Goal: Task Accomplishment & Management: Manage account settings

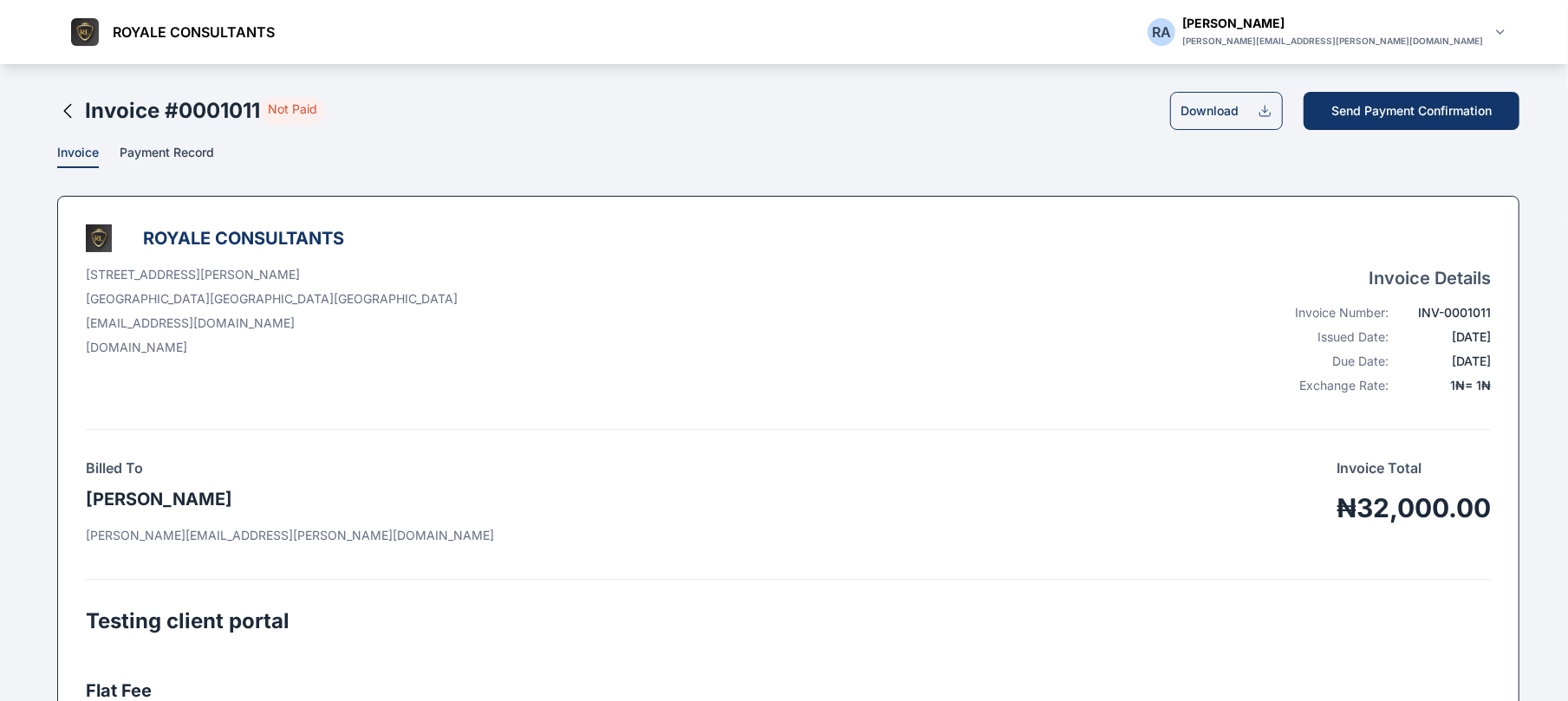
click at [81, 107] on div "Invoice # 0001011 Not Paid" at bounding box center [202, 111] width 247 height 28
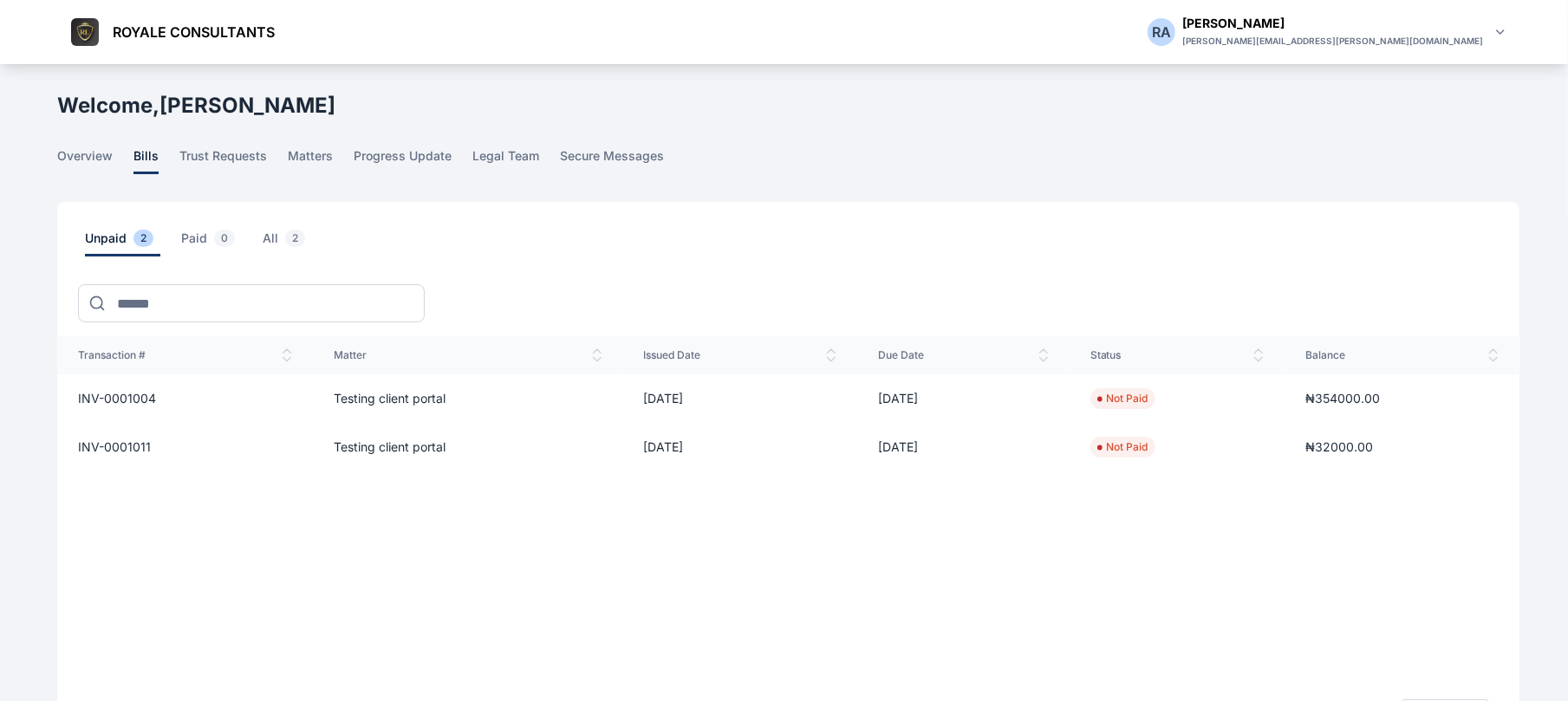
click at [1110, 392] on li "Not Paid" at bounding box center [1123, 399] width 51 height 14
click at [118, 389] on td "INV-0001004" at bounding box center [185, 399] width 256 height 49
click at [121, 394] on span "INV-0001004" at bounding box center [118, 399] width 78 height 15
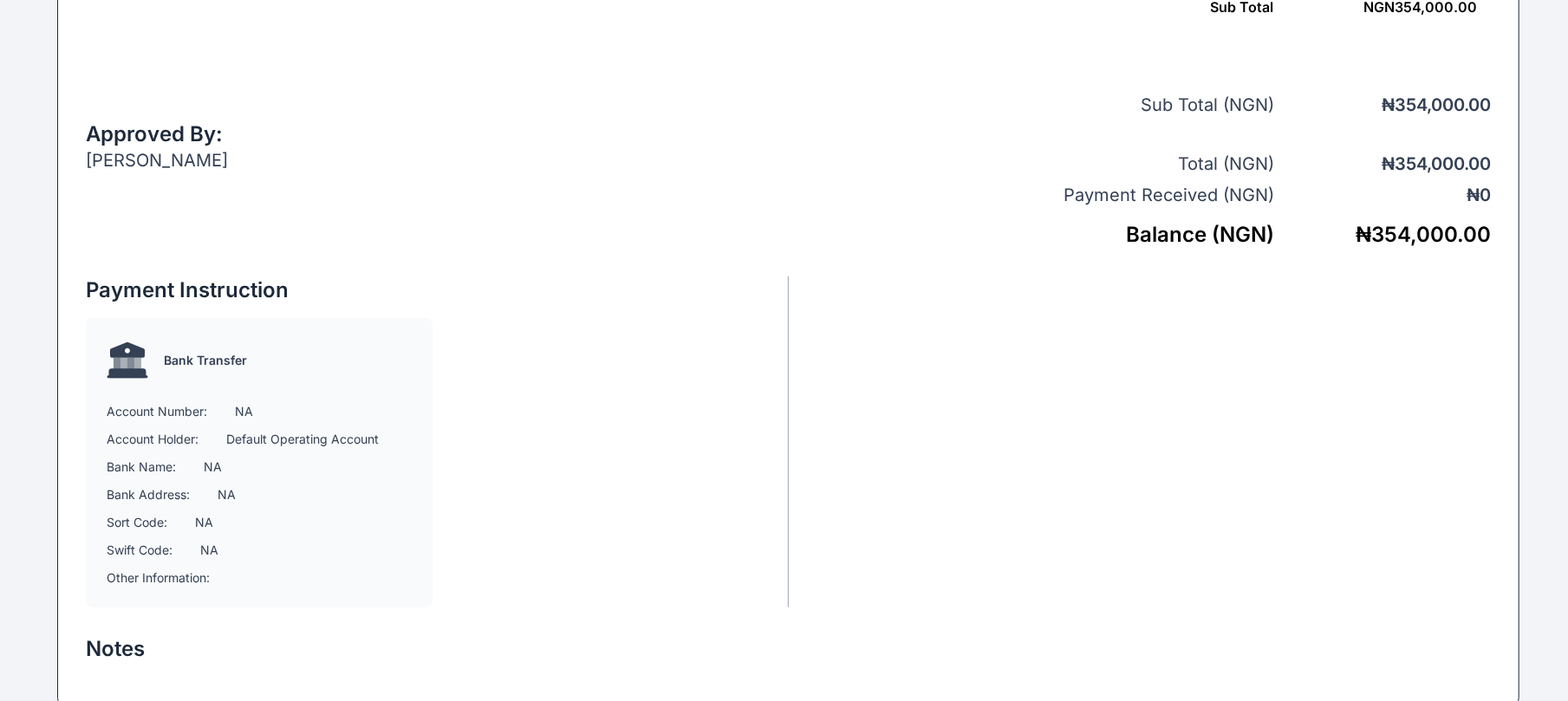
scroll to position [894, 0]
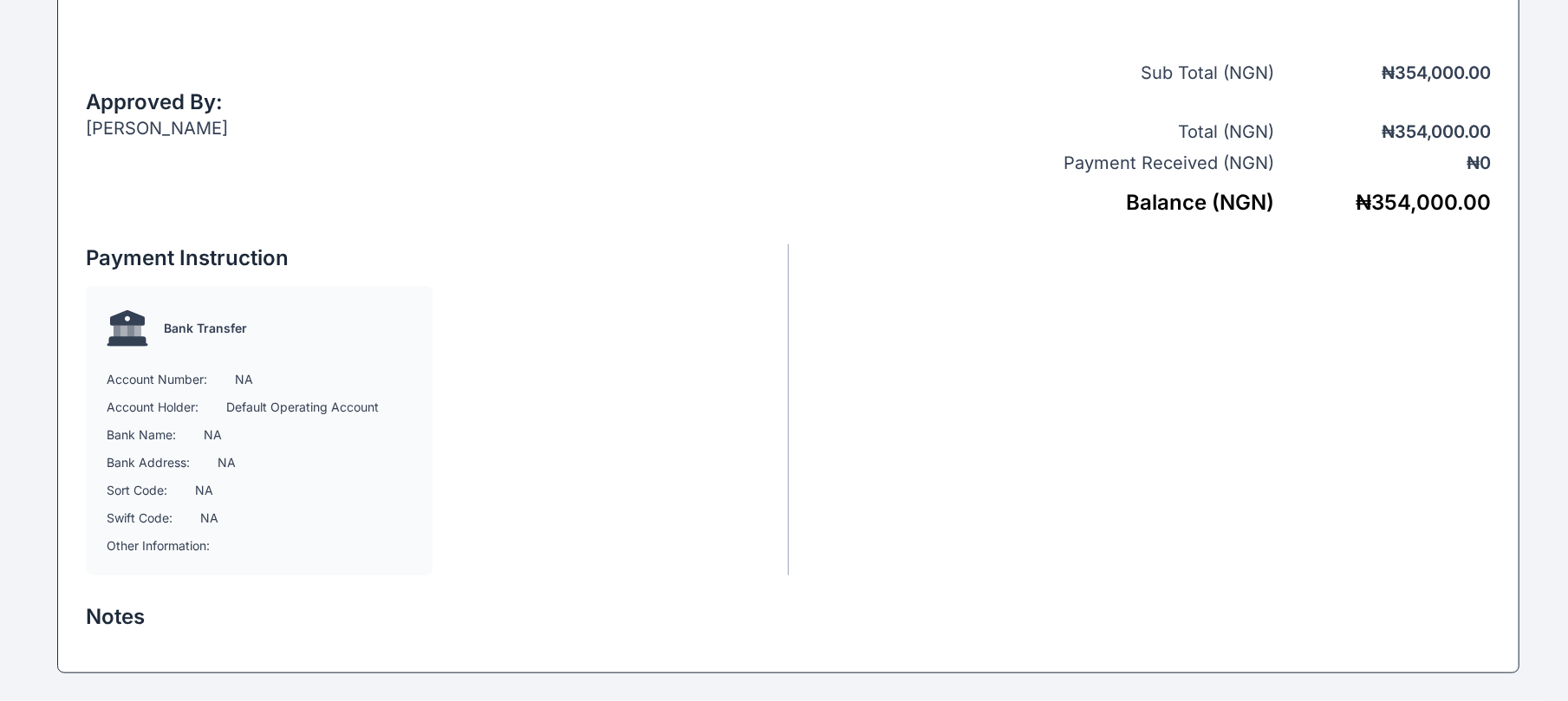
click at [642, 307] on div "Payment Instruction Bank Transfer Account Number: NA Account Holder: Default Op…" at bounding box center [437, 410] width 703 height 331
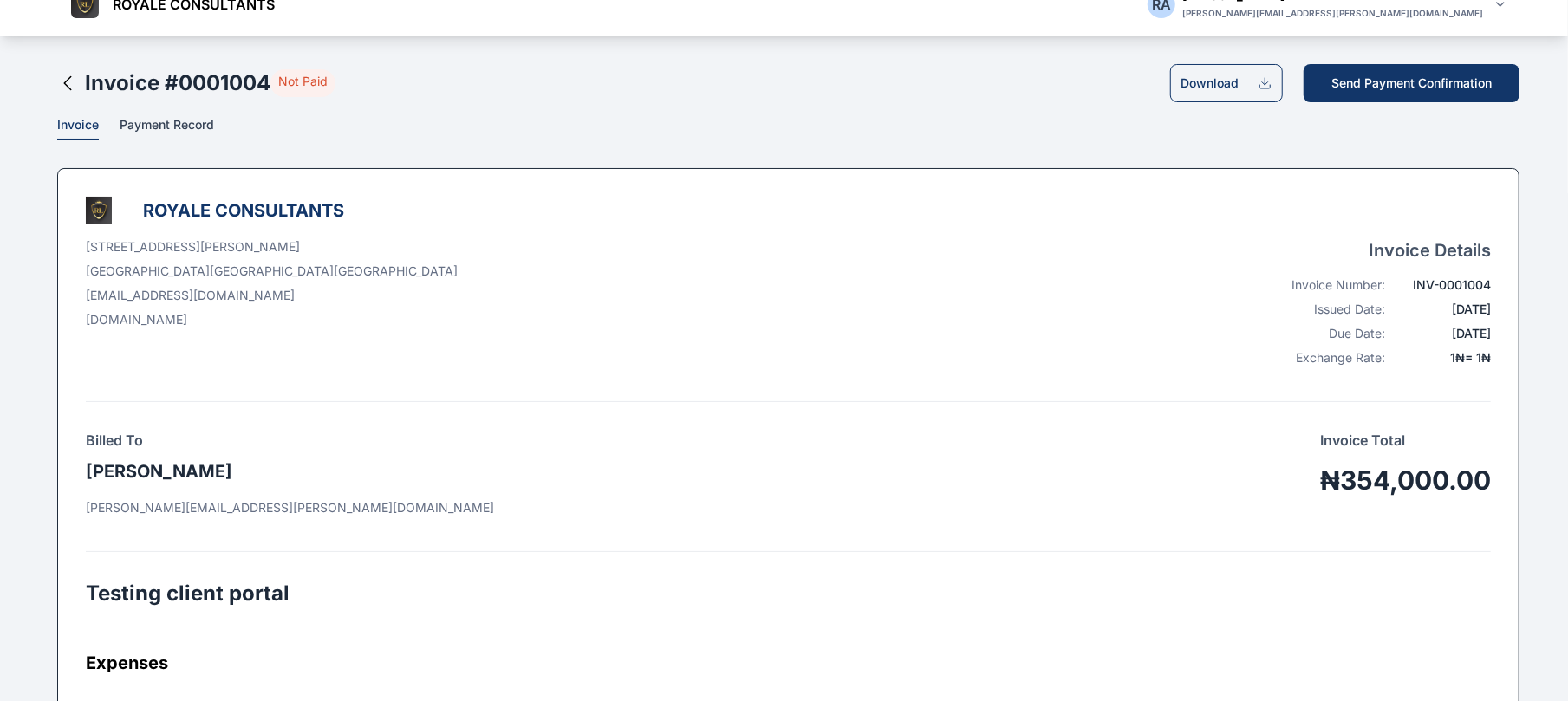
scroll to position [0, 0]
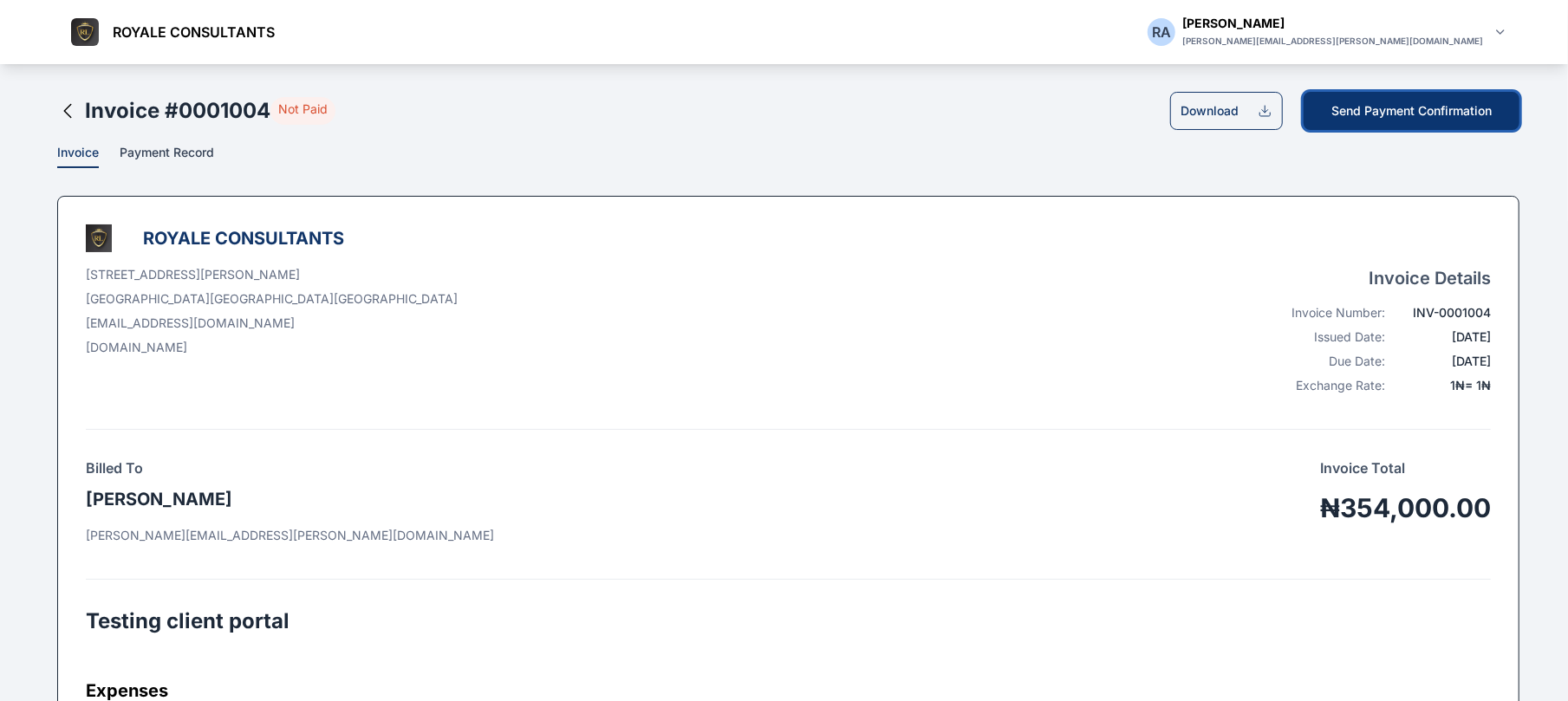
click at [1361, 116] on button "Send Payment Confirmation" at bounding box center [1411, 110] width 216 height 38
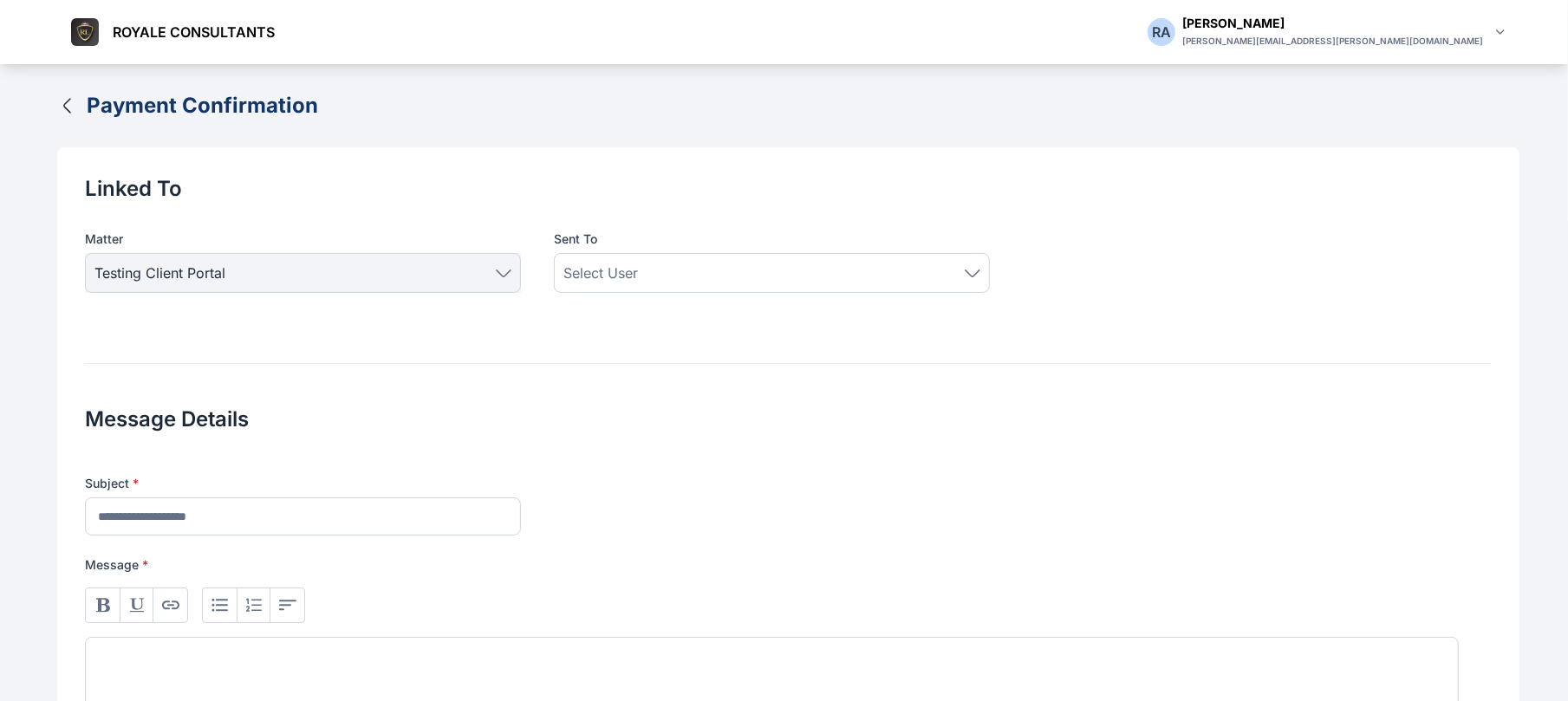
click at [74, 116] on button "Payment Confirmation" at bounding box center [187, 105] width 260 height 28
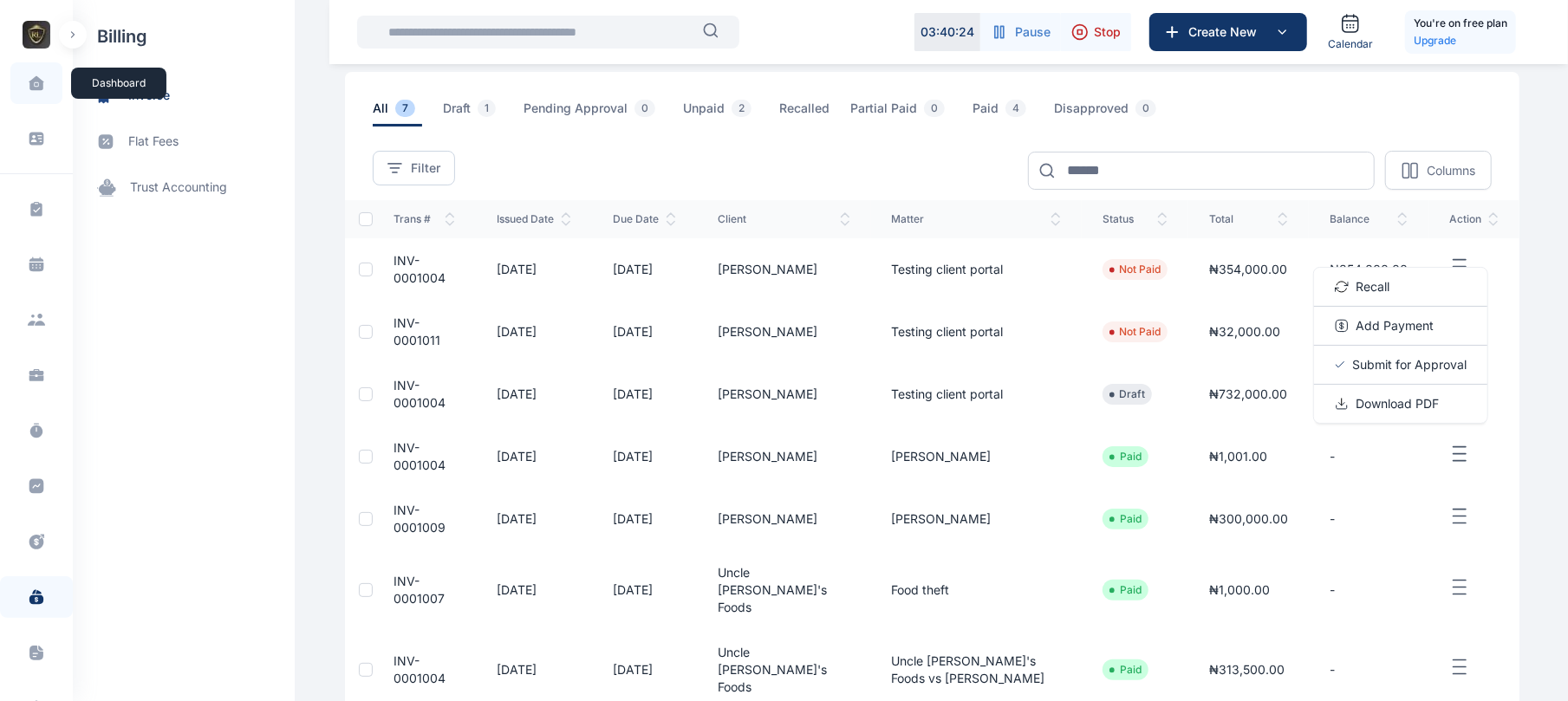
click at [35, 95] on span at bounding box center [36, 83] width 43 height 36
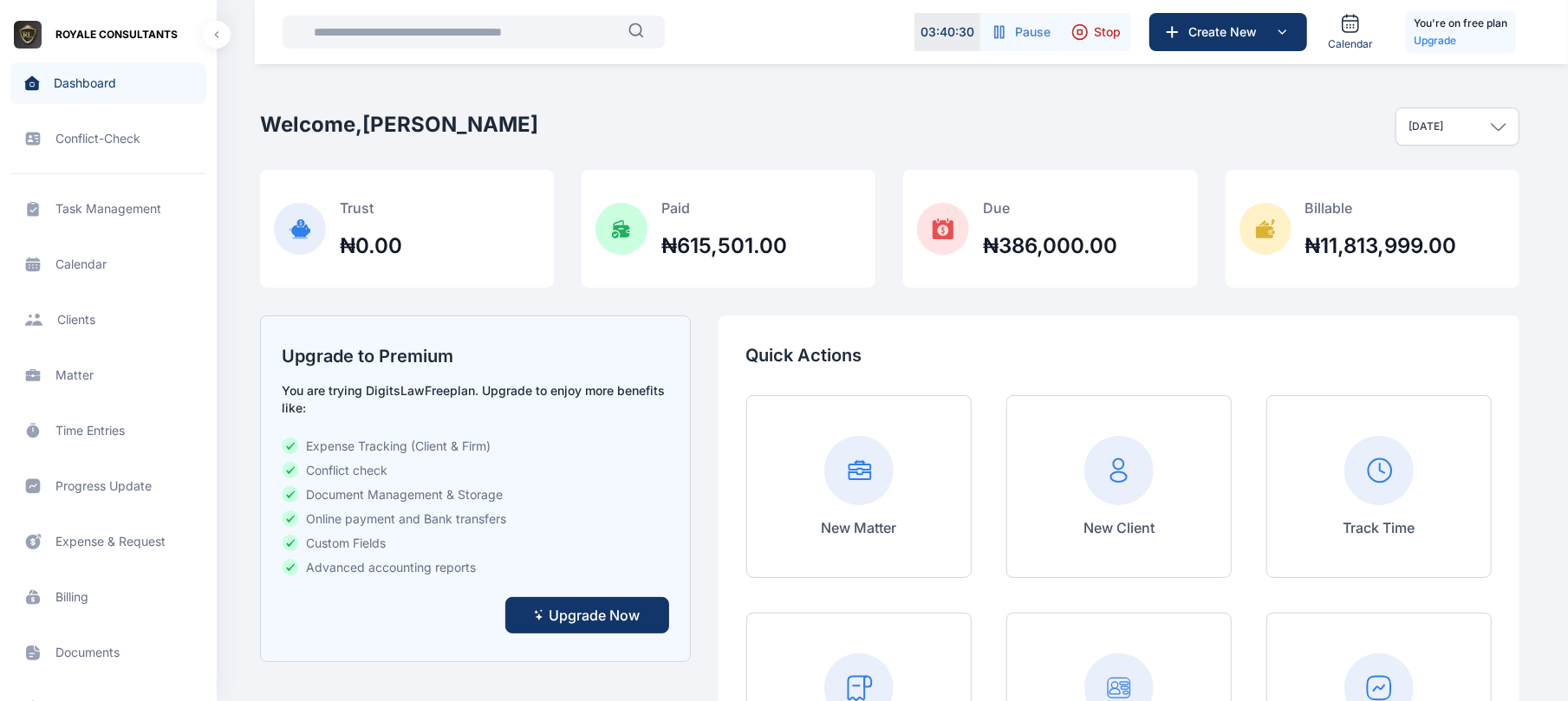
click at [1088, 25] on icon at bounding box center [1080, 32] width 18 height 18
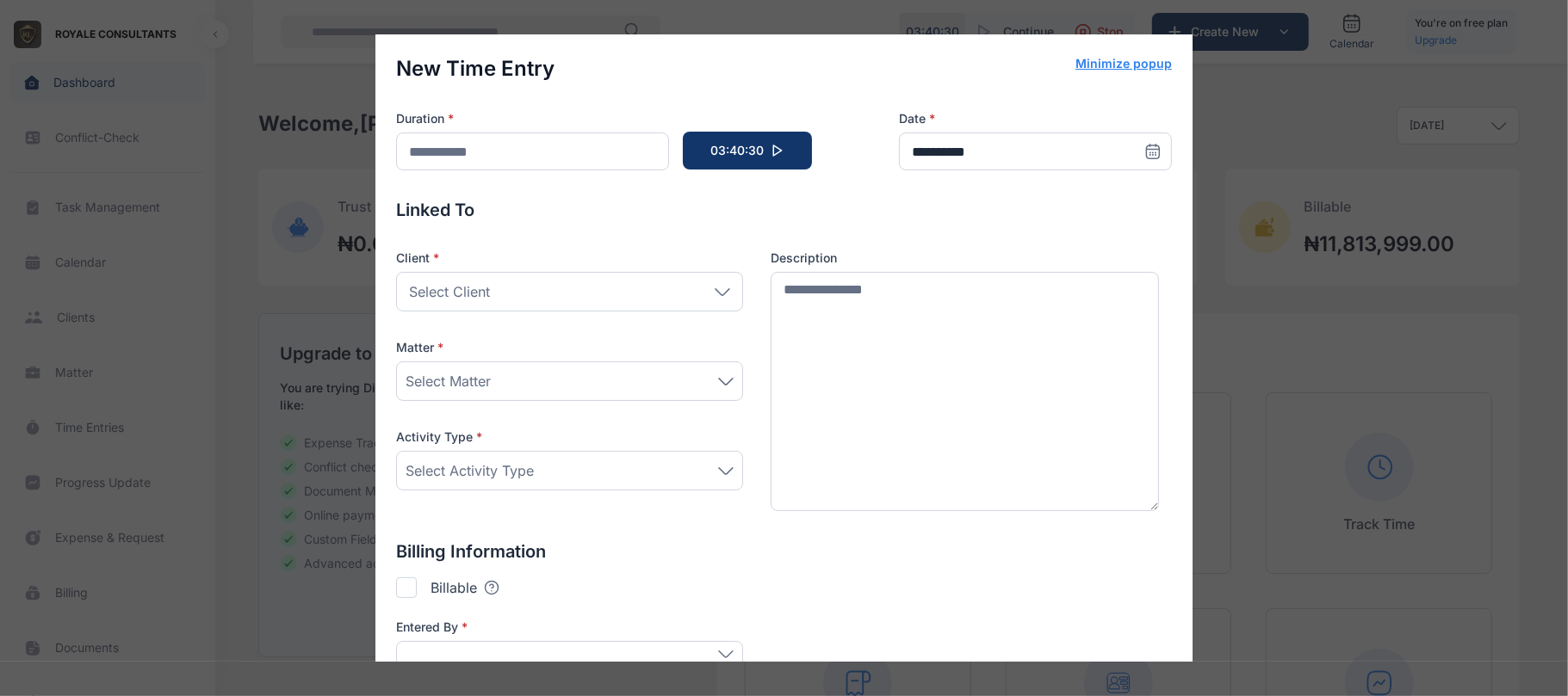
click at [1238, 184] on div "**********" at bounding box center [784, 348] width 1568 height 696
type input "*******"
click at [267, 530] on div "**********" at bounding box center [784, 348] width 1568 height 696
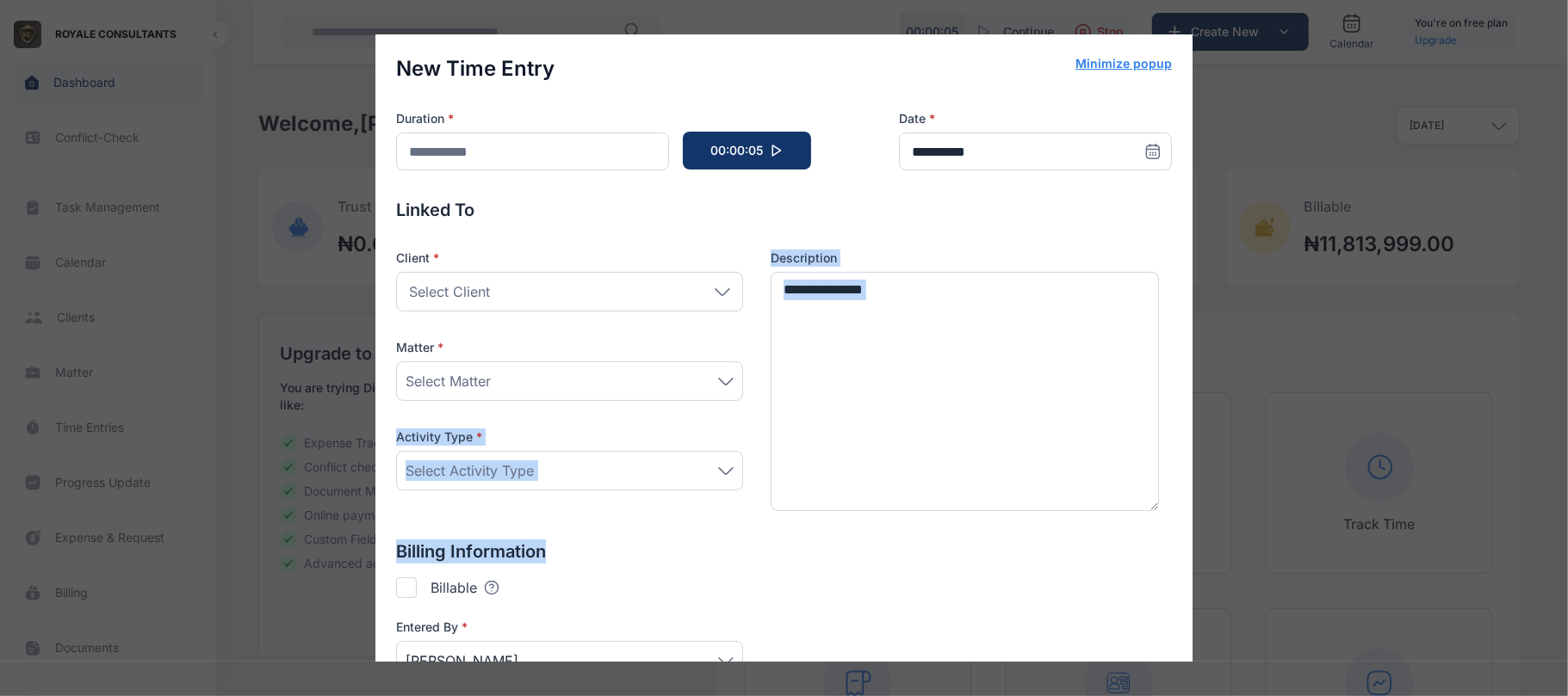
drag, startPoint x: 267, startPoint y: 530, endPoint x: 553, endPoint y: 413, distance: 309.0
click at [553, 413] on div "**********" at bounding box center [784, 348] width 1568 height 696
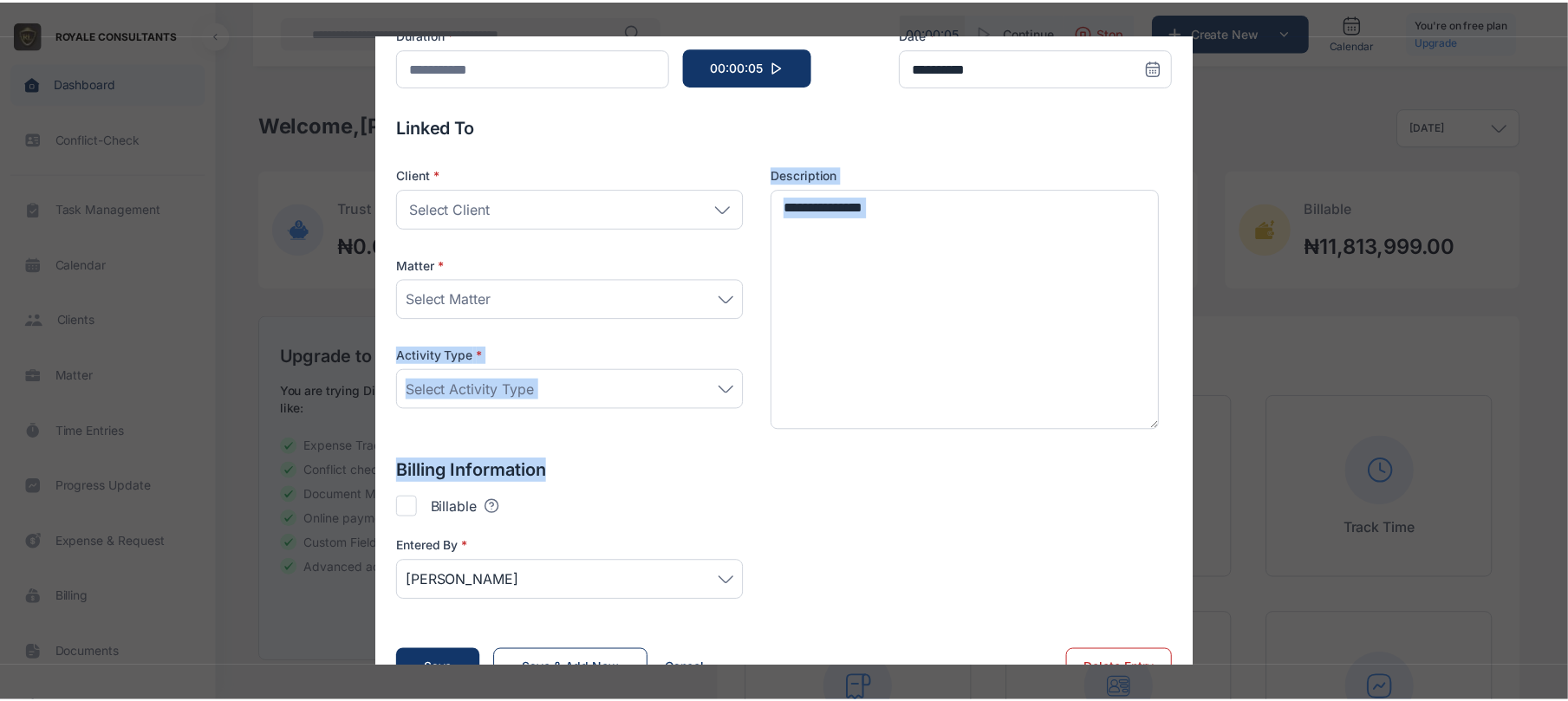
scroll to position [129, 0]
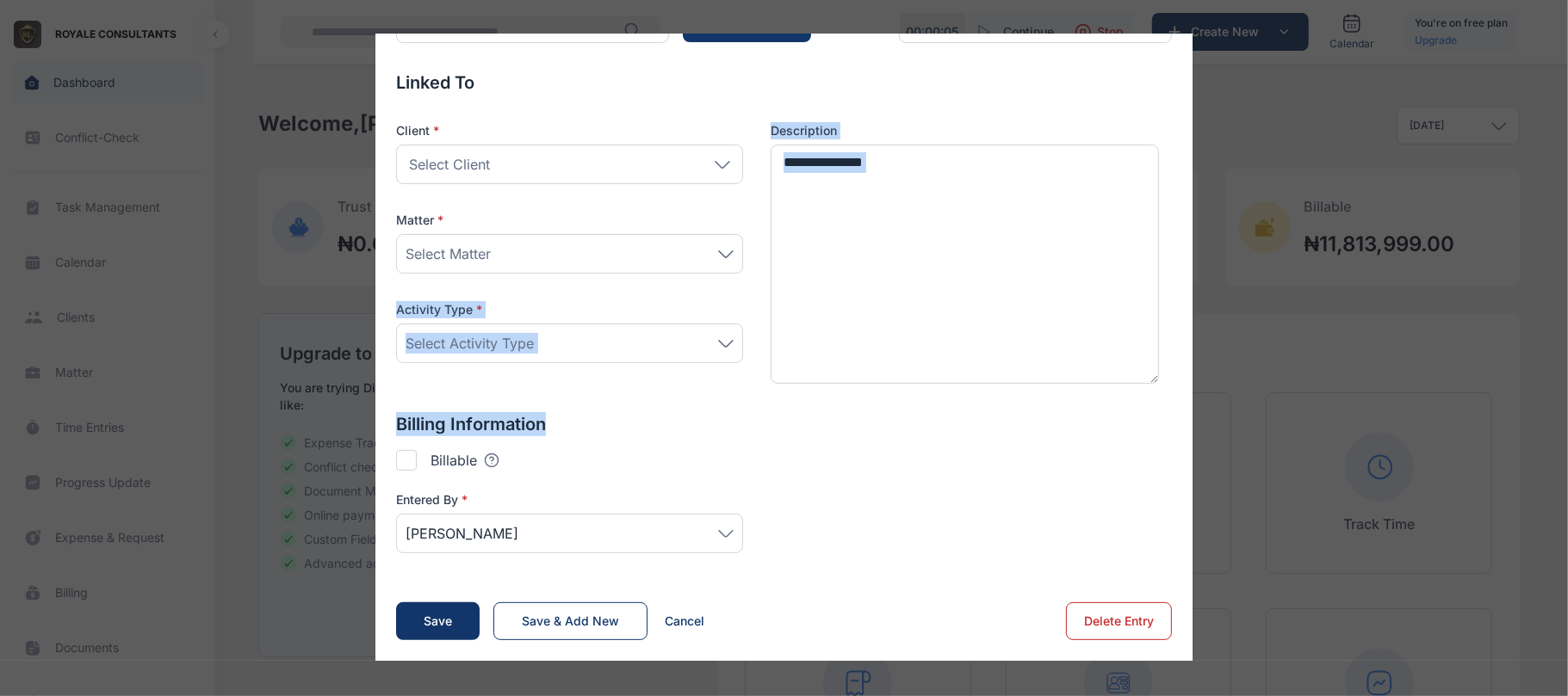
click at [1078, 611] on button "Delete Entry" at bounding box center [1119, 621] width 106 height 38
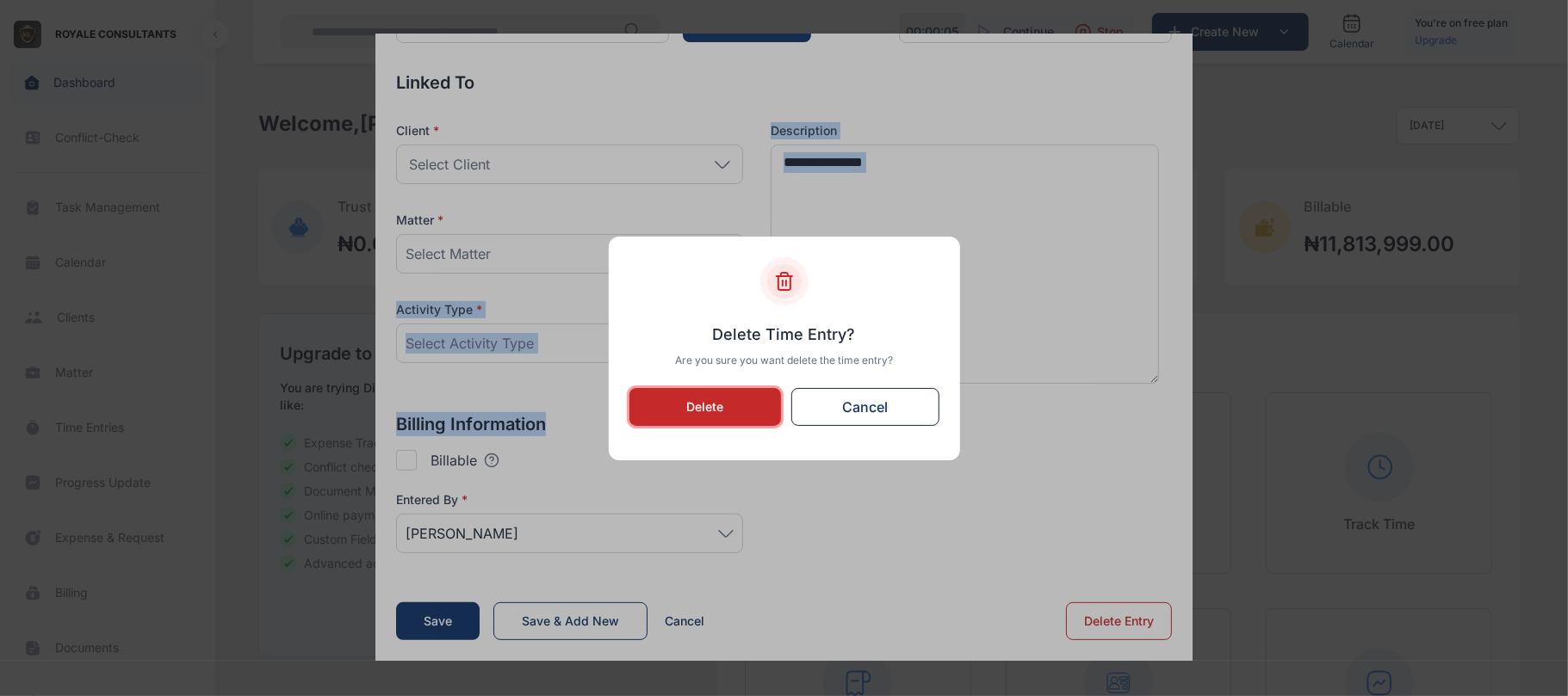
click at [630, 403] on button "Delete" at bounding box center [706, 407] width 152 height 38
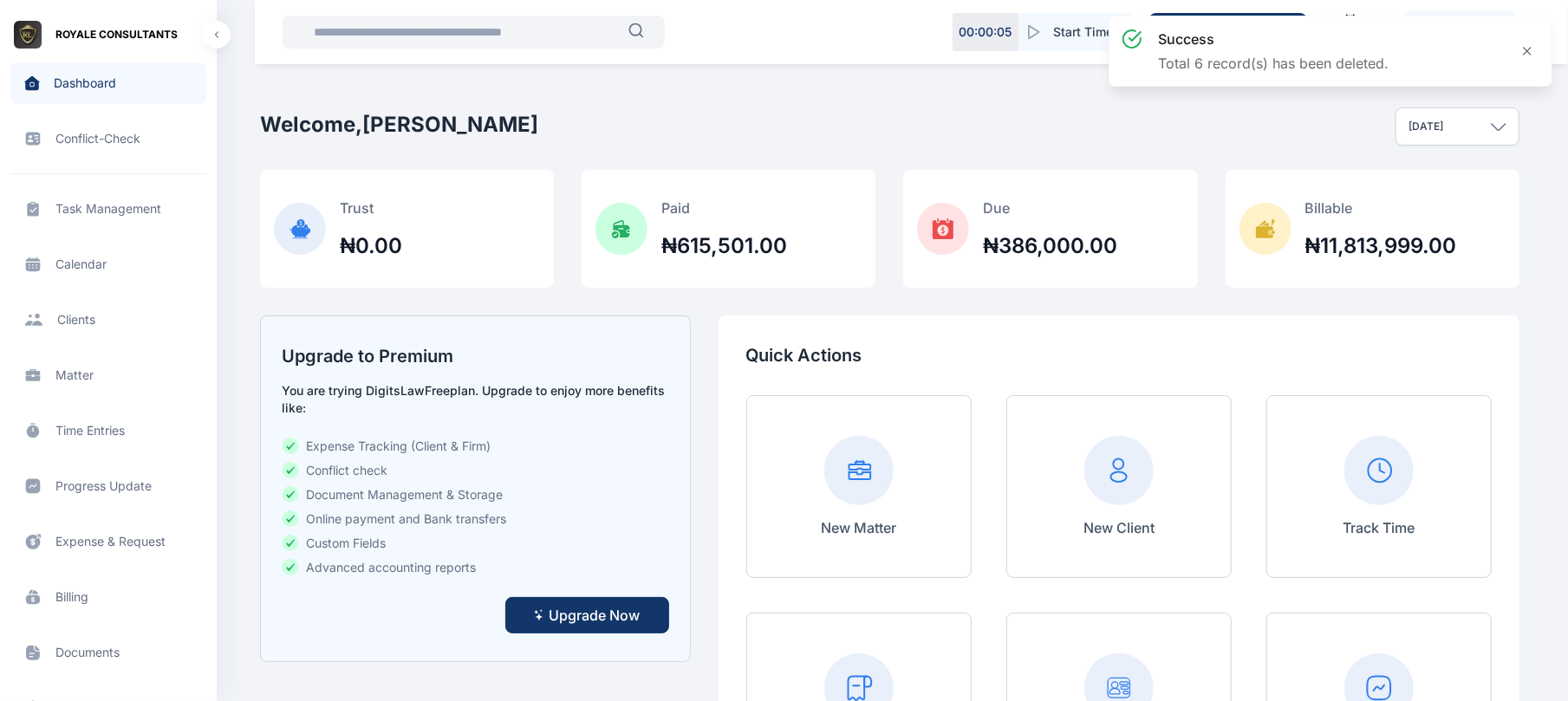
click at [1485, 121] on div "[DATE]" at bounding box center [1457, 126] width 124 height 38
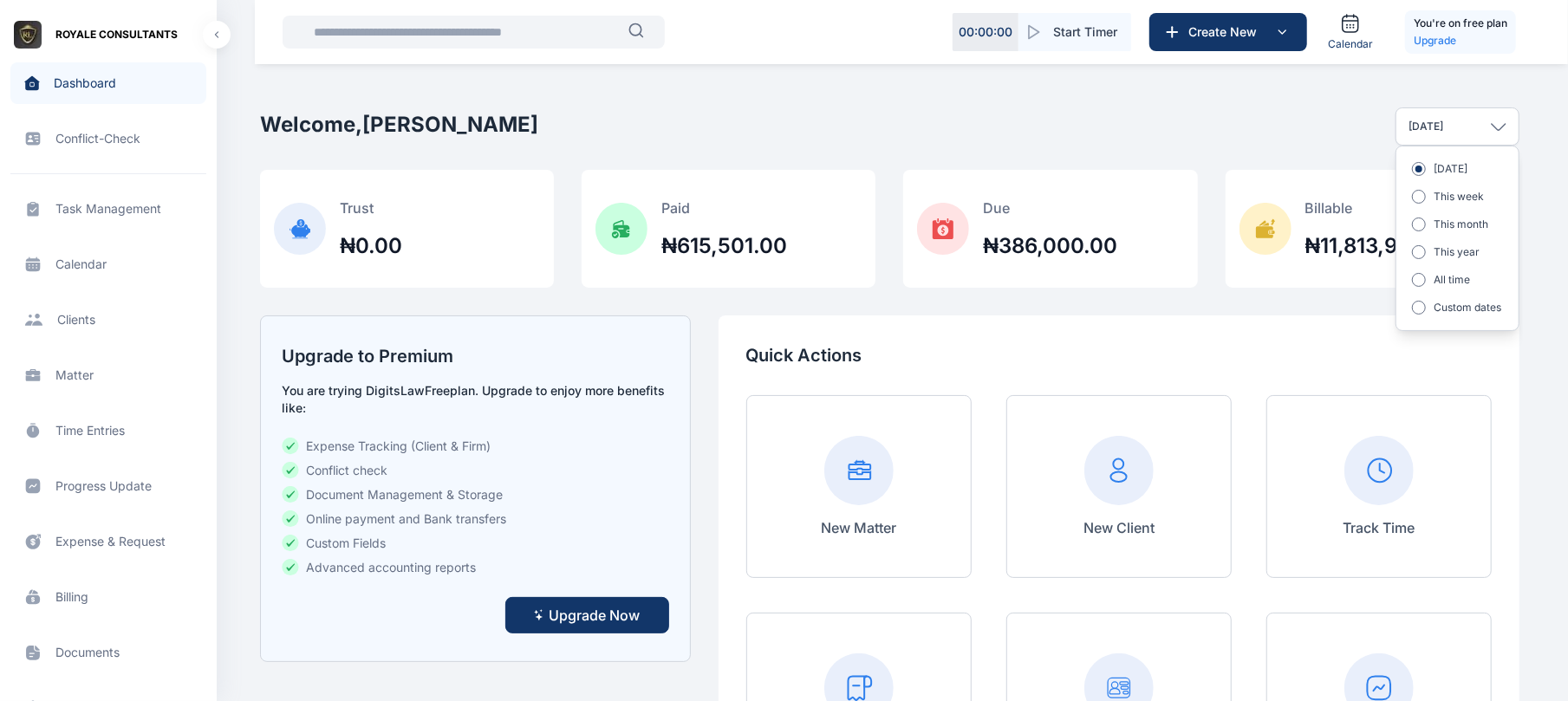
click at [1492, 233] on div "[DATE] This week This month This year All time Custom dates" at bounding box center [1457, 238] width 124 height 186
click at [1430, 204] on div "[DATE] This week This month This year All time Custom dates" at bounding box center [1457, 238] width 124 height 186
click at [1422, 200] on div at bounding box center [1419, 196] width 14 height 14
click at [1423, 279] on div at bounding box center [1419, 279] width 14 height 14
click at [1432, 234] on div "[DATE] This week This month This year All time Custom dates" at bounding box center [1457, 238] width 124 height 186
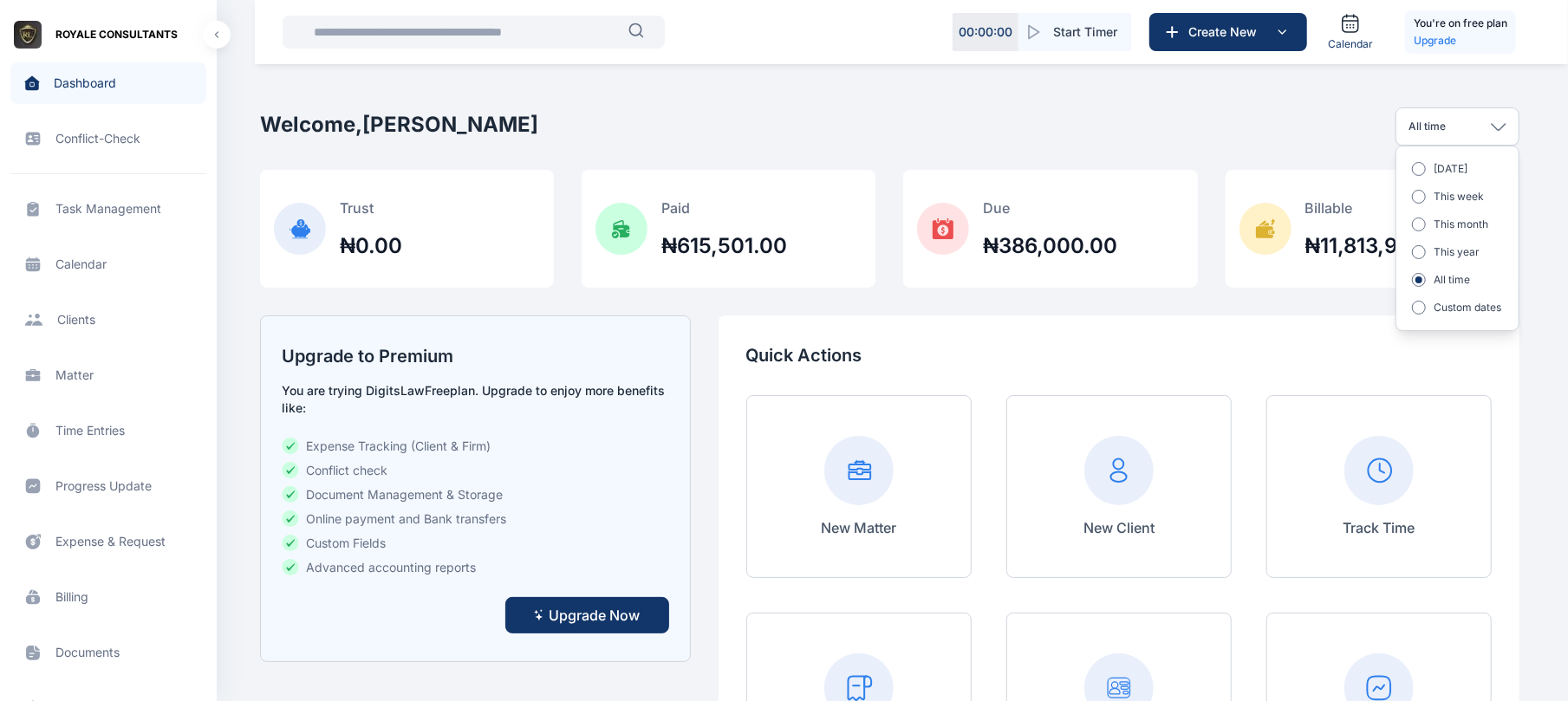
click at [1287, 152] on div "Welcome, [PERSON_NAME] All time [DATE] This week This month This year All time …" at bounding box center [889, 126] width 1259 height 87
click at [840, 347] on p "Quick Actions" at bounding box center [1118, 356] width 746 height 24
click at [81, 323] on span "Client clients clients" at bounding box center [108, 319] width 196 height 42
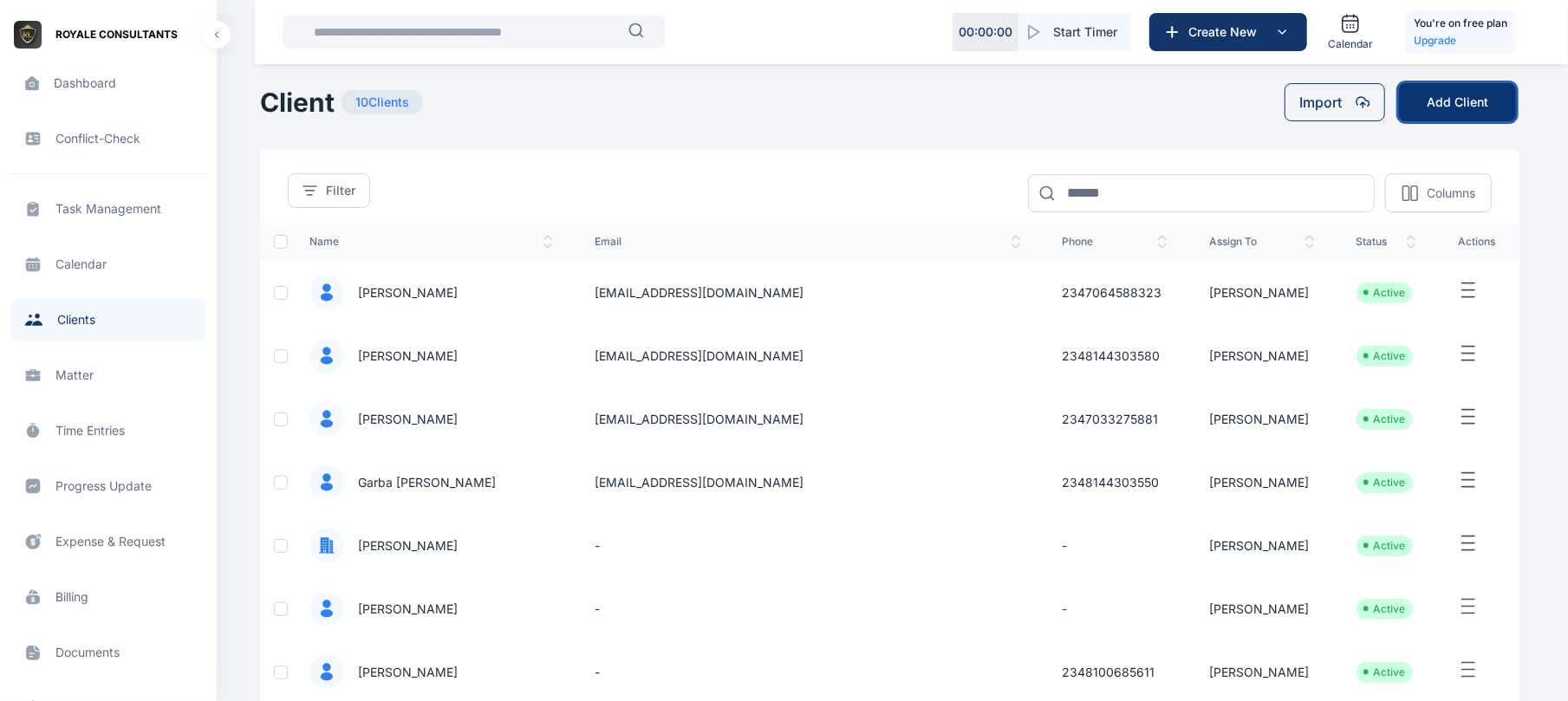
click at [1421, 94] on button "Add Client" at bounding box center [1457, 102] width 117 height 38
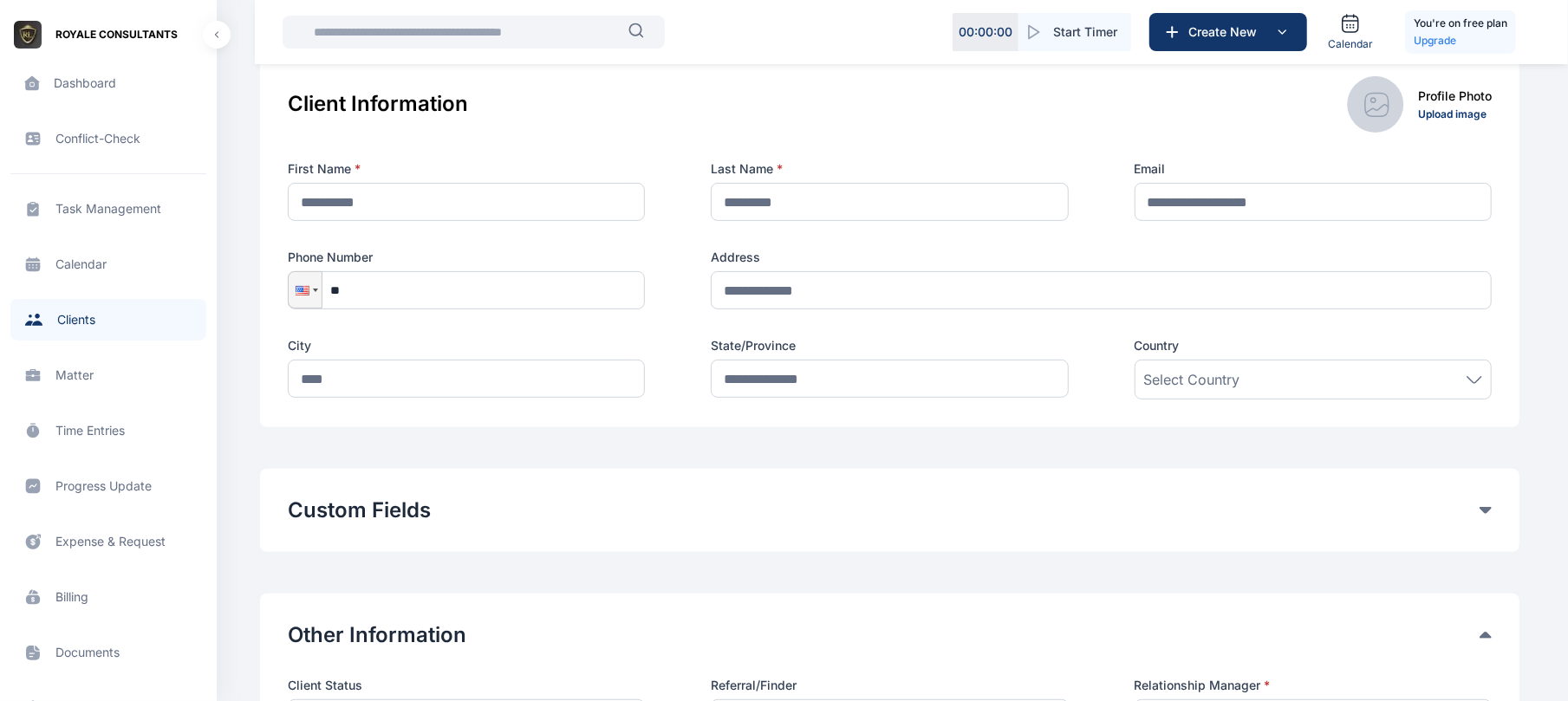
scroll to position [255, 0]
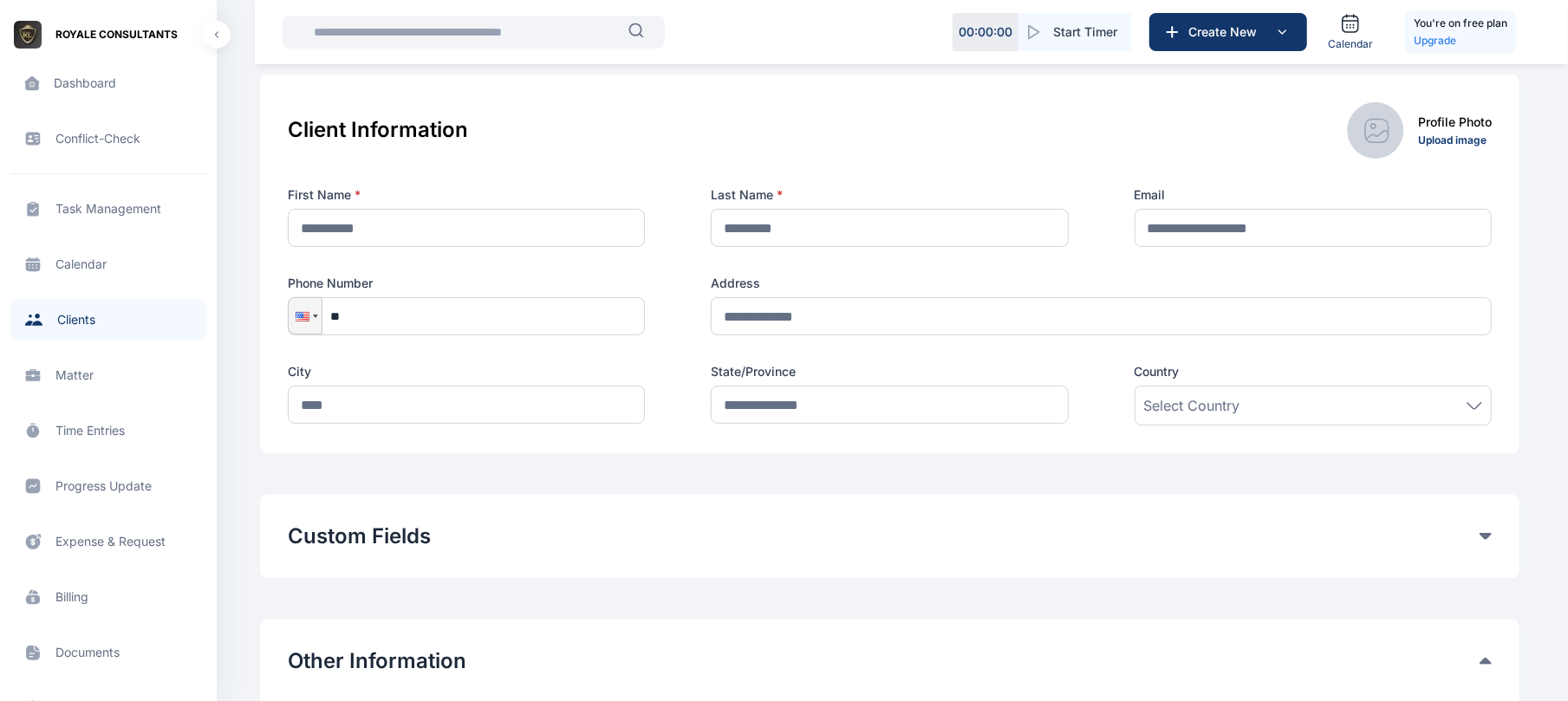
click at [1007, 374] on label "State/Province" at bounding box center [889, 372] width 357 height 18
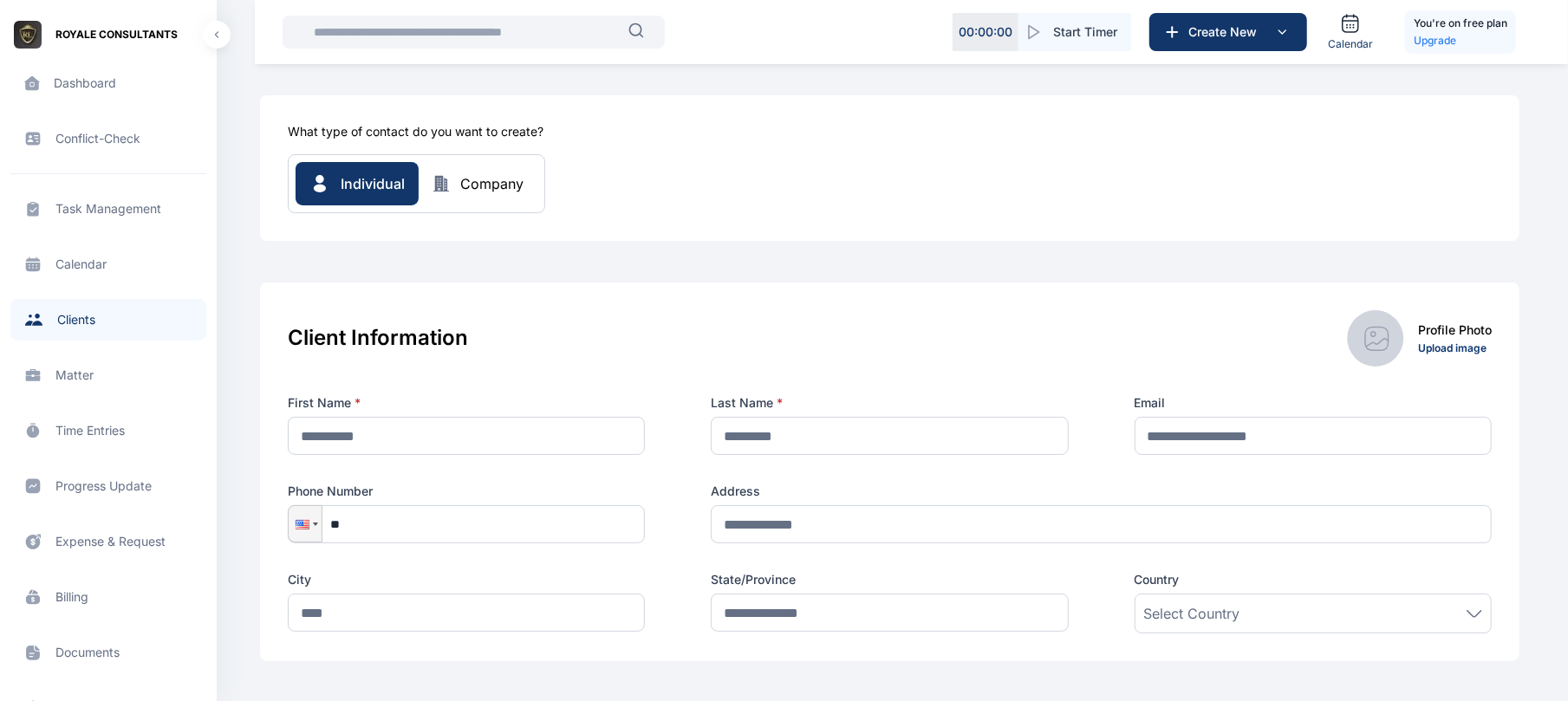
scroll to position [0, 0]
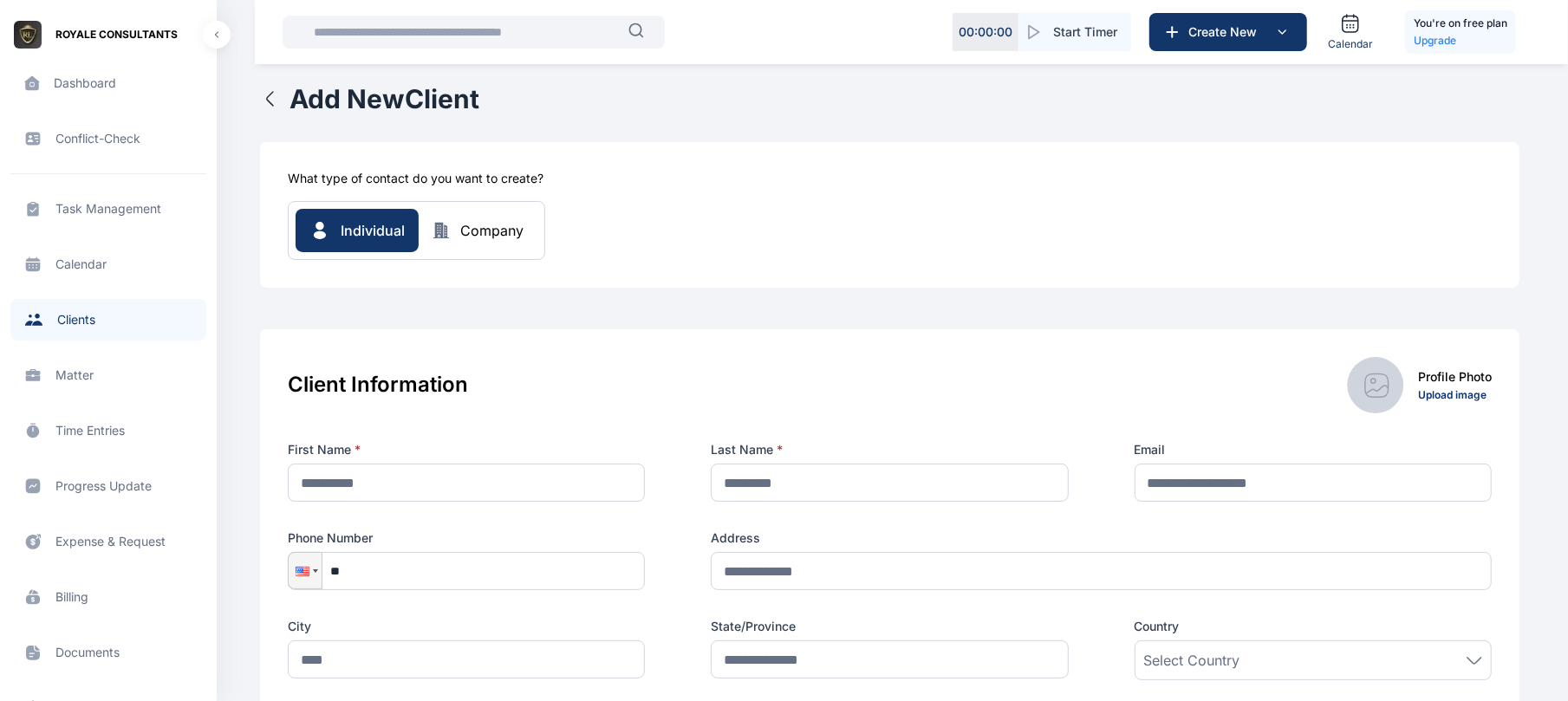
click at [513, 227] on div "Company" at bounding box center [492, 231] width 63 height 21
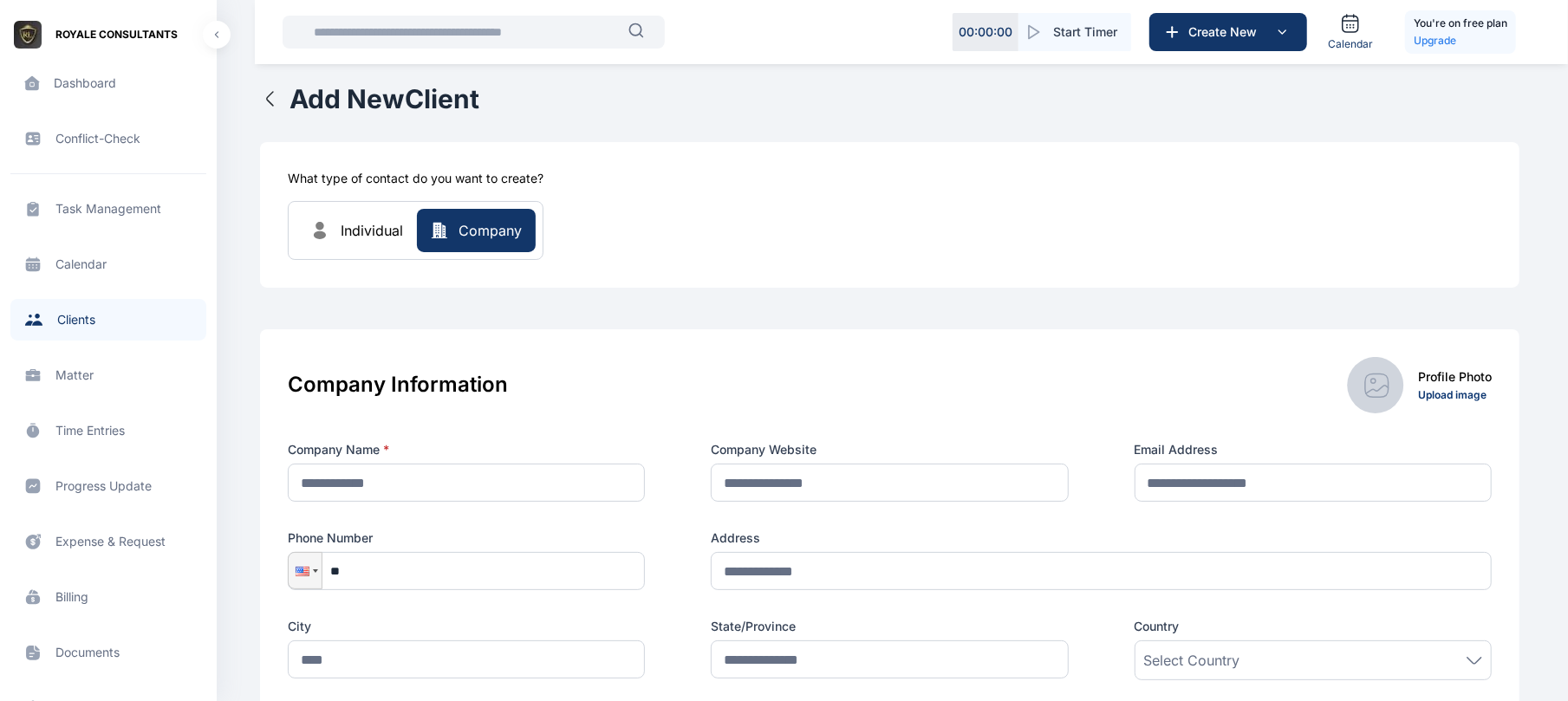
click at [355, 239] on span "Individual" at bounding box center [371, 231] width 63 height 21
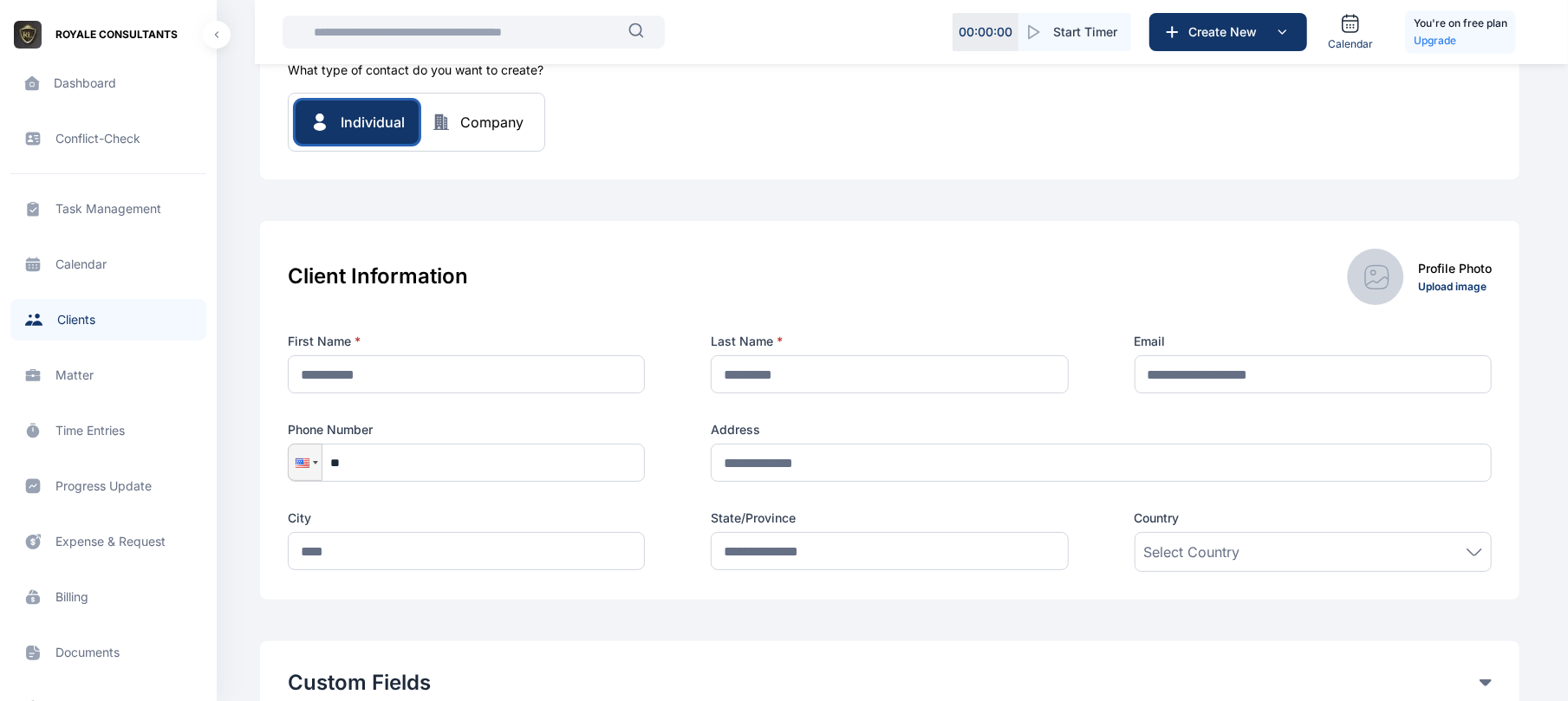
scroll to position [153, 0]
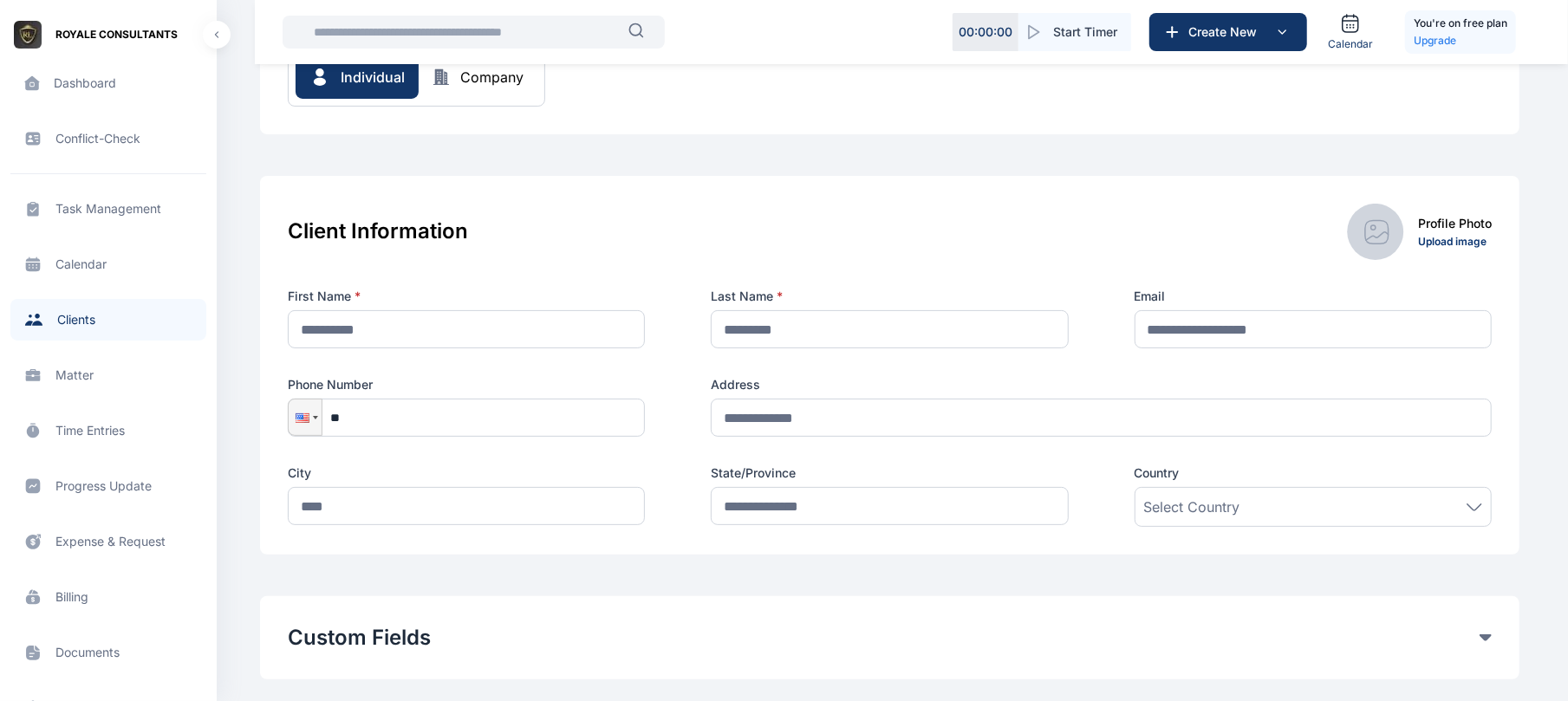
click at [485, 89] on div "Individual Company" at bounding box center [416, 77] width 242 height 43
click at [497, 66] on div "Company" at bounding box center [492, 77] width 63 height 21
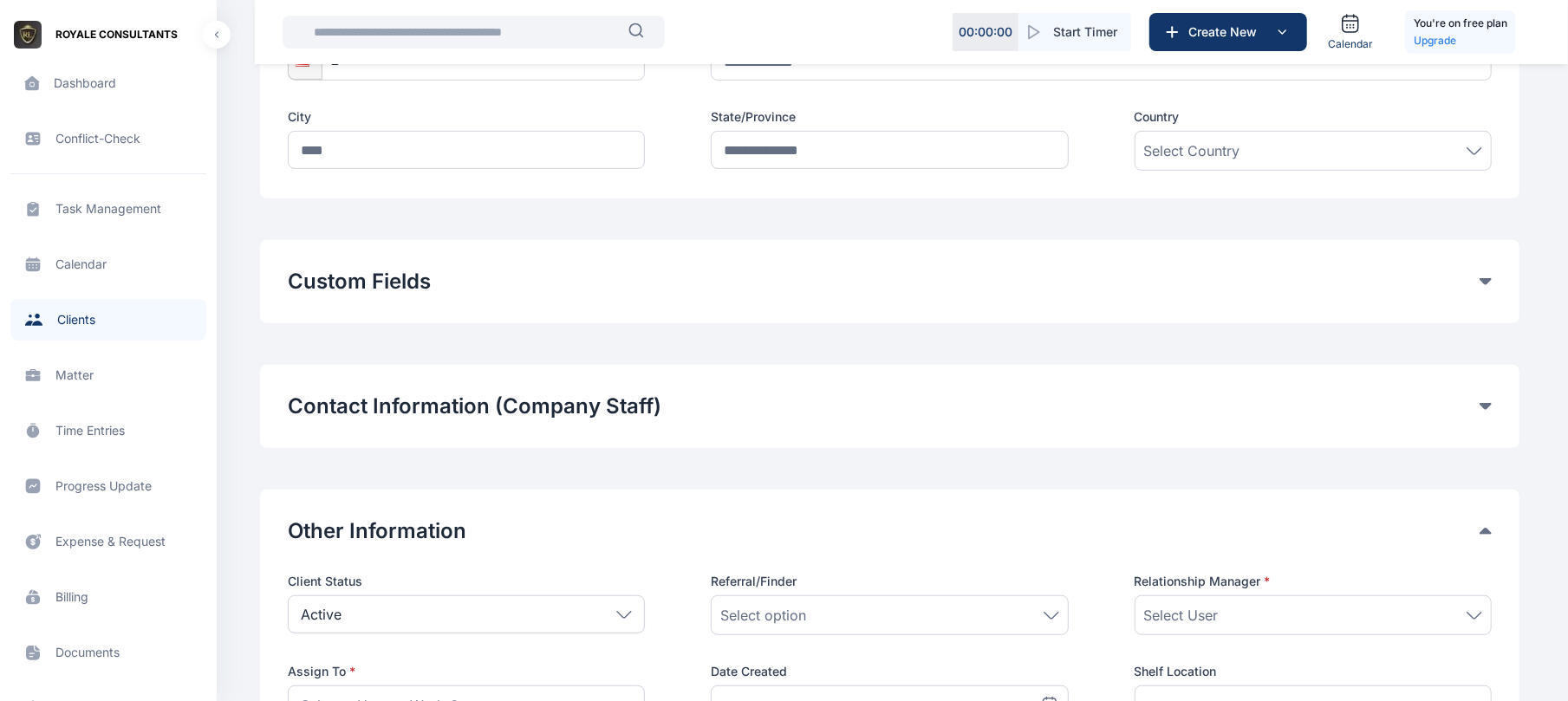
scroll to position [520, 0]
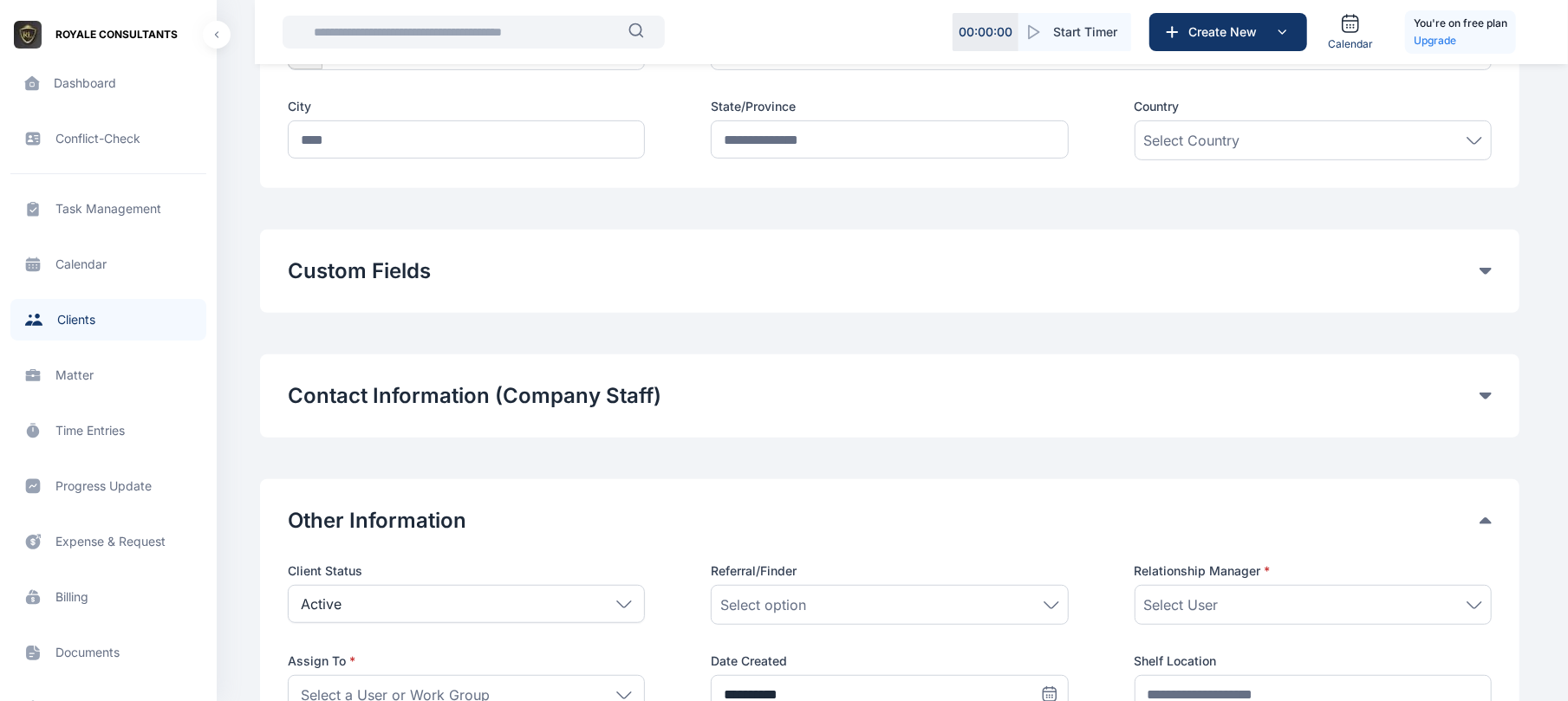
click at [1492, 400] on div "Contact Information (Company Staff) Make Primary Contact First Name Last Name E…" at bounding box center [889, 396] width 1259 height 83
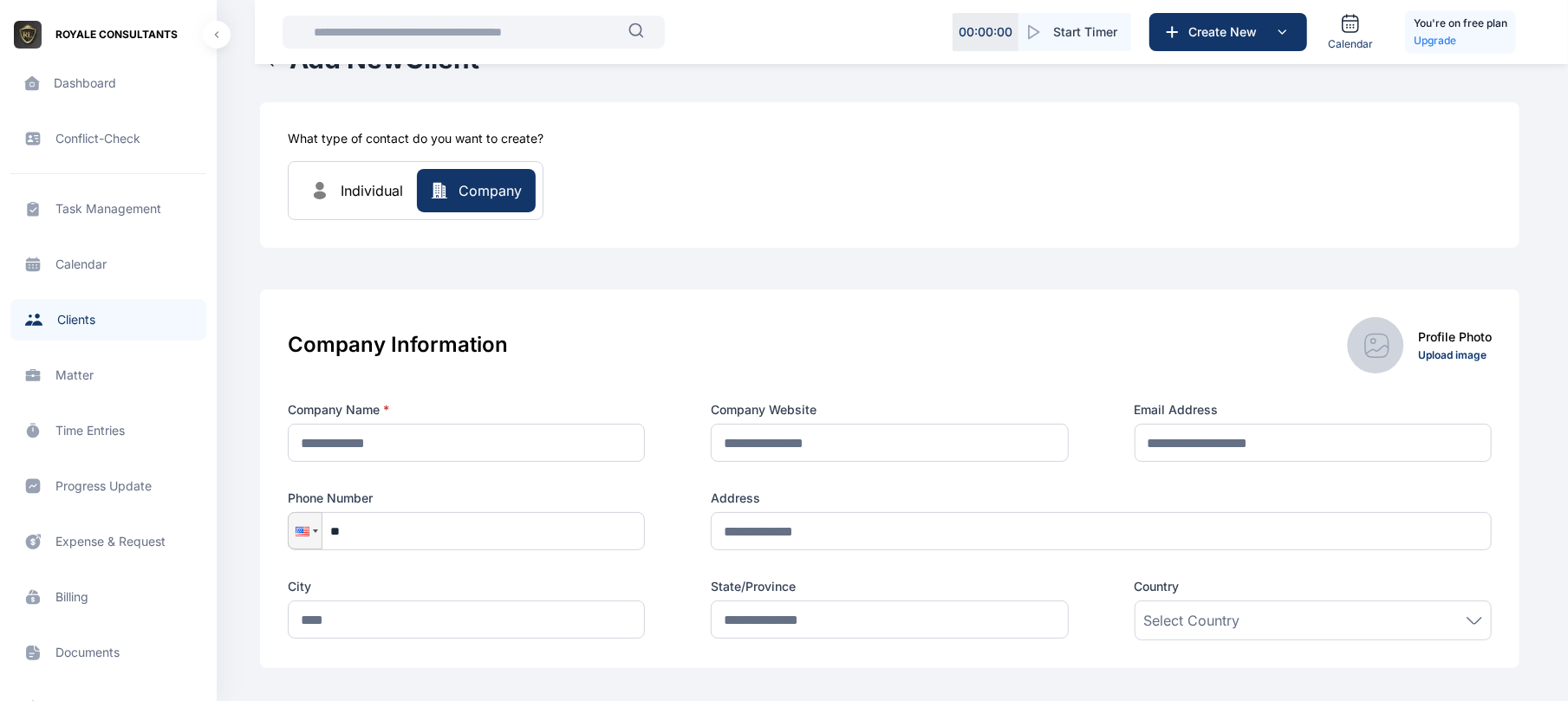
scroll to position [0, 0]
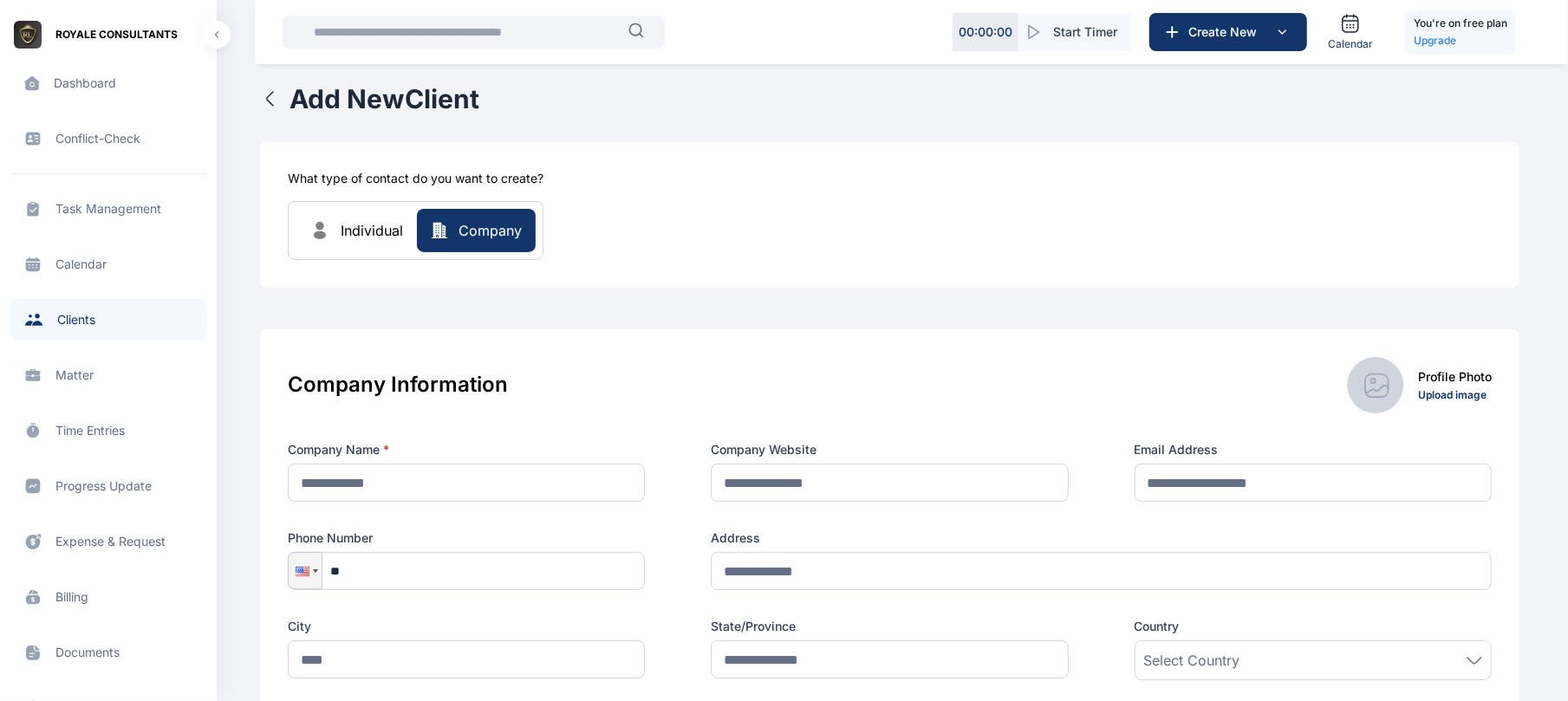
click at [264, 95] on icon "button" at bounding box center [271, 99] width 21 height 21
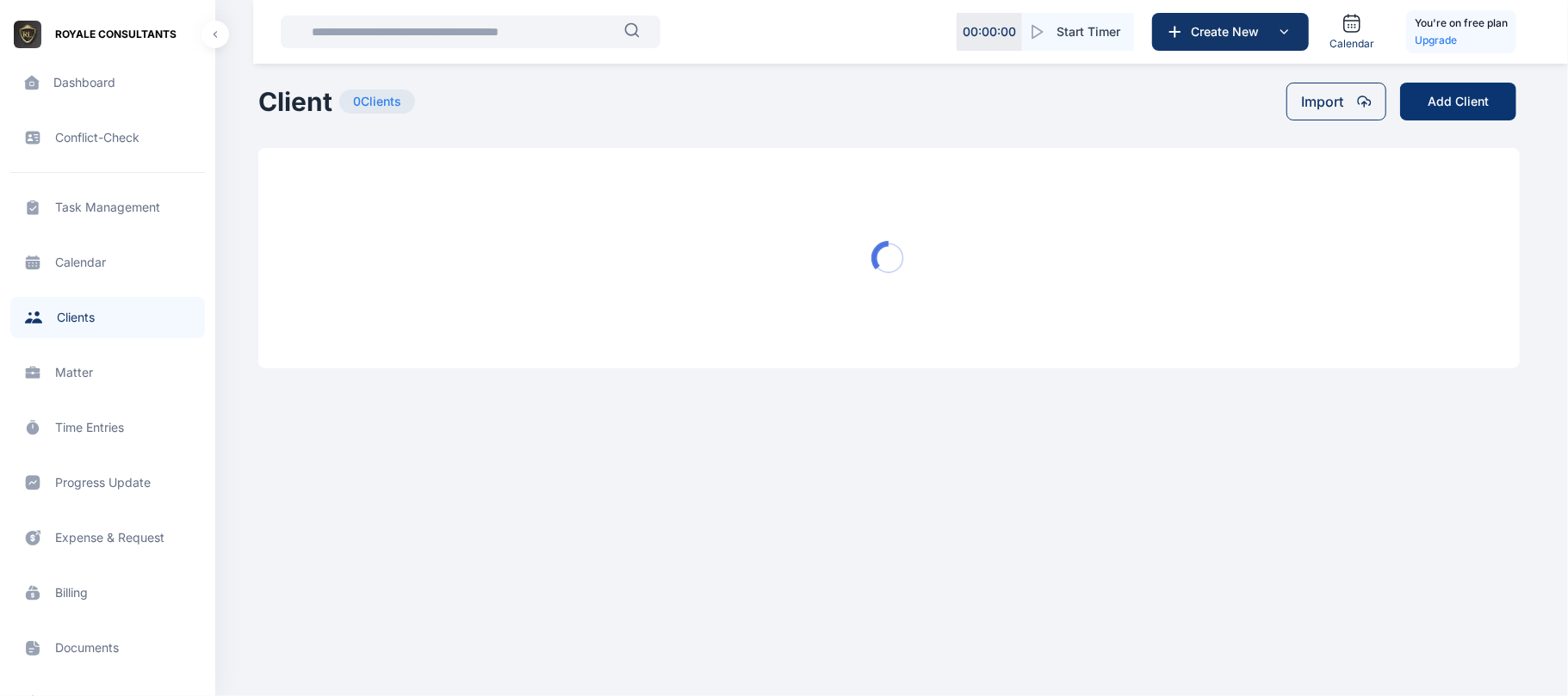
click at [1438, 100] on button "Add Client" at bounding box center [1458, 101] width 116 height 38
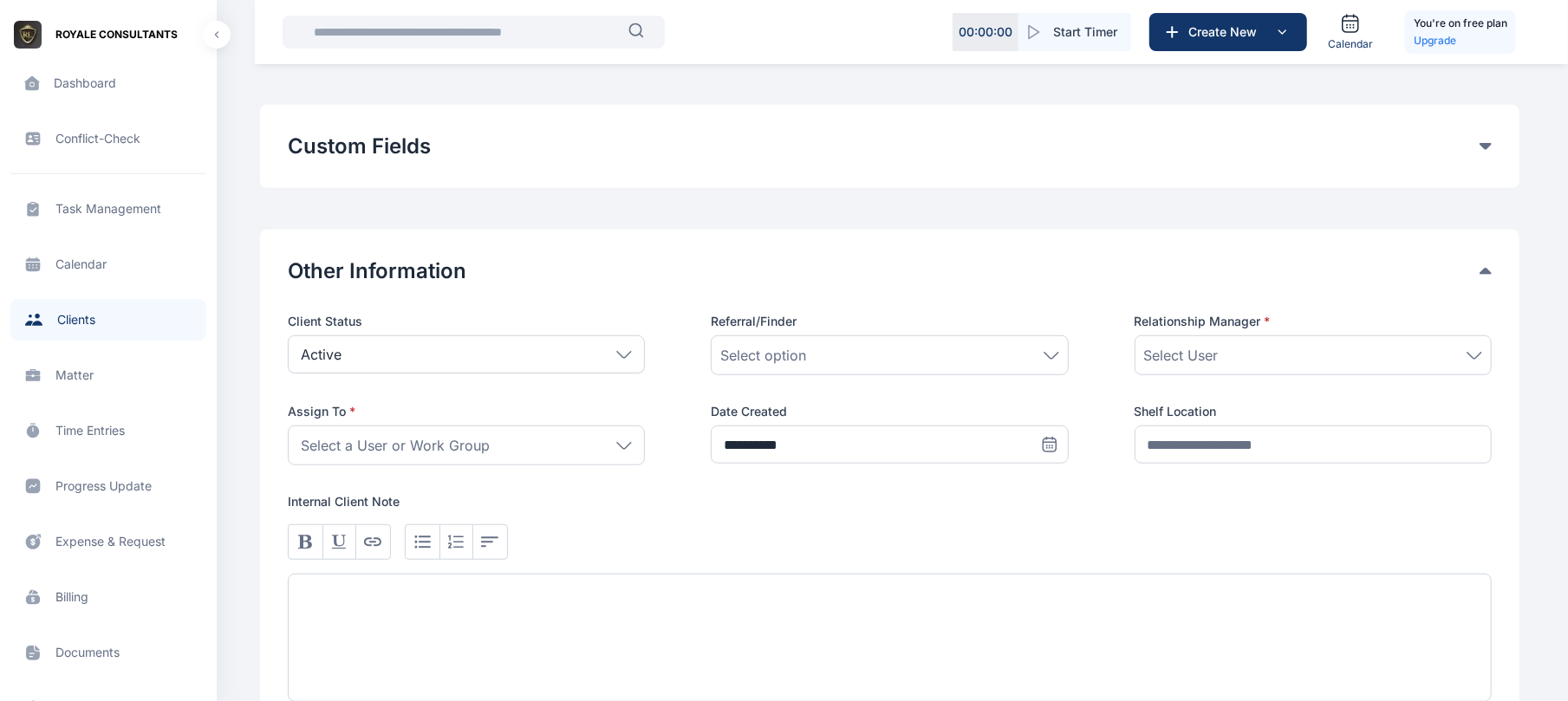
scroll to position [655, 0]
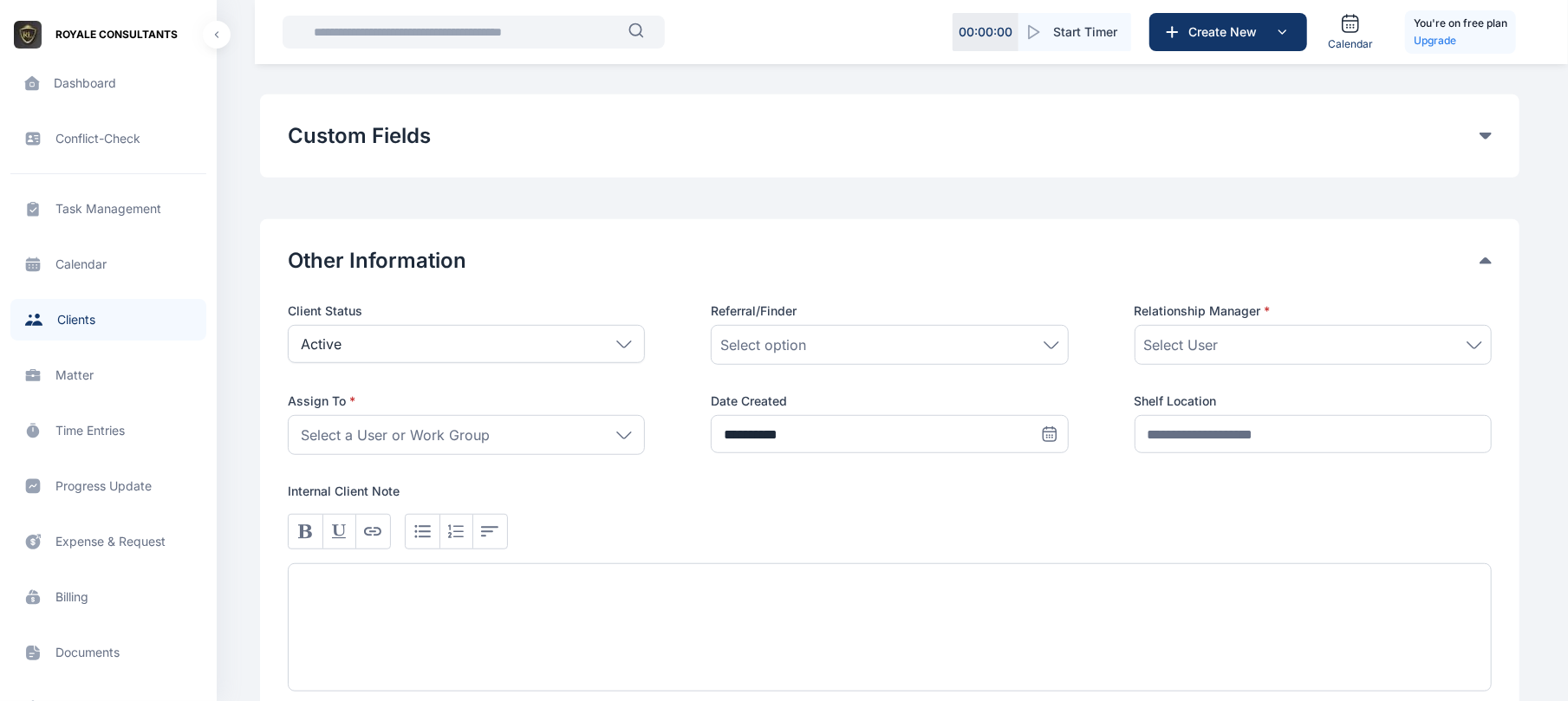
click at [1472, 149] on button "Custom Fields" at bounding box center [883, 136] width 1192 height 28
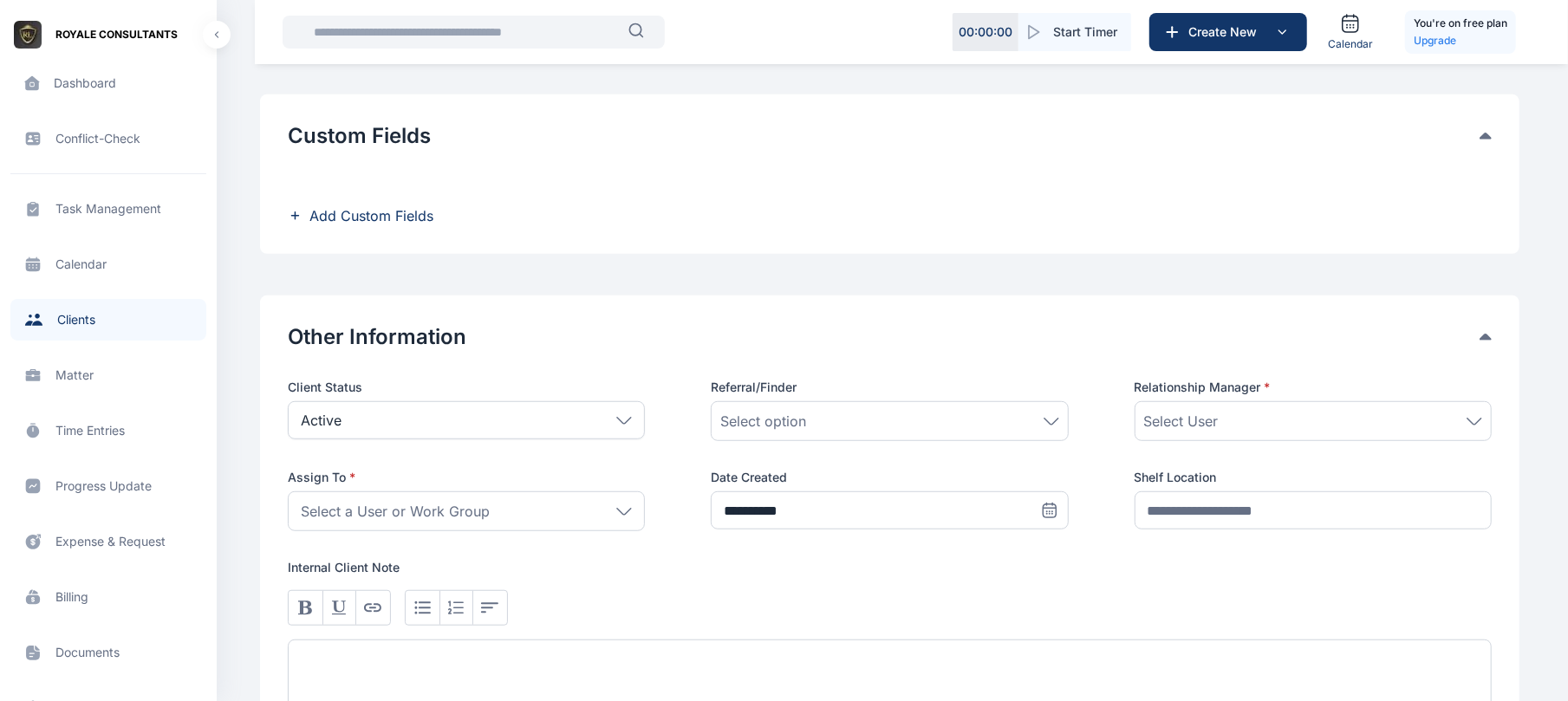
click at [388, 216] on span "Add Custom Fields" at bounding box center [371, 216] width 124 height 21
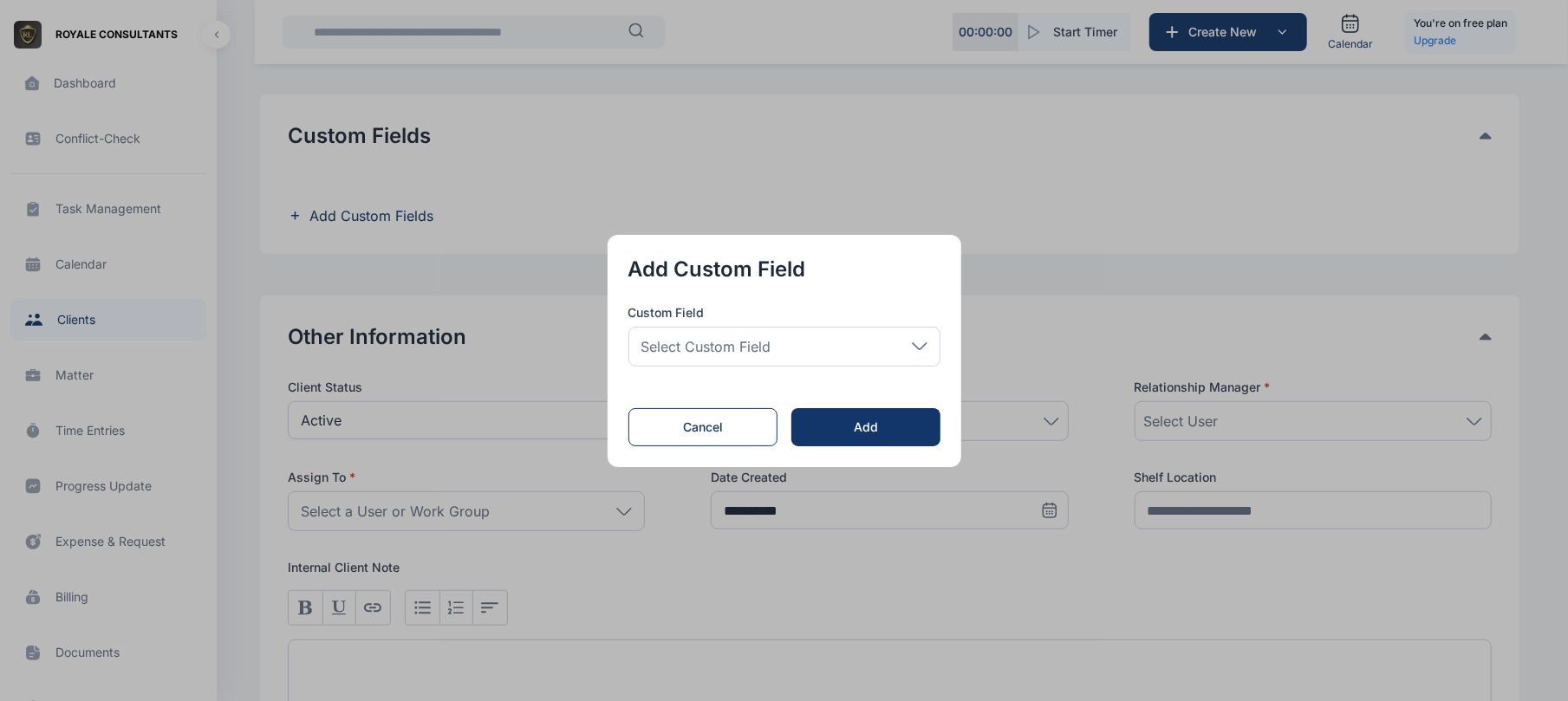
click at [940, 348] on div "Select Custom Field" at bounding box center [784, 346] width 312 height 40
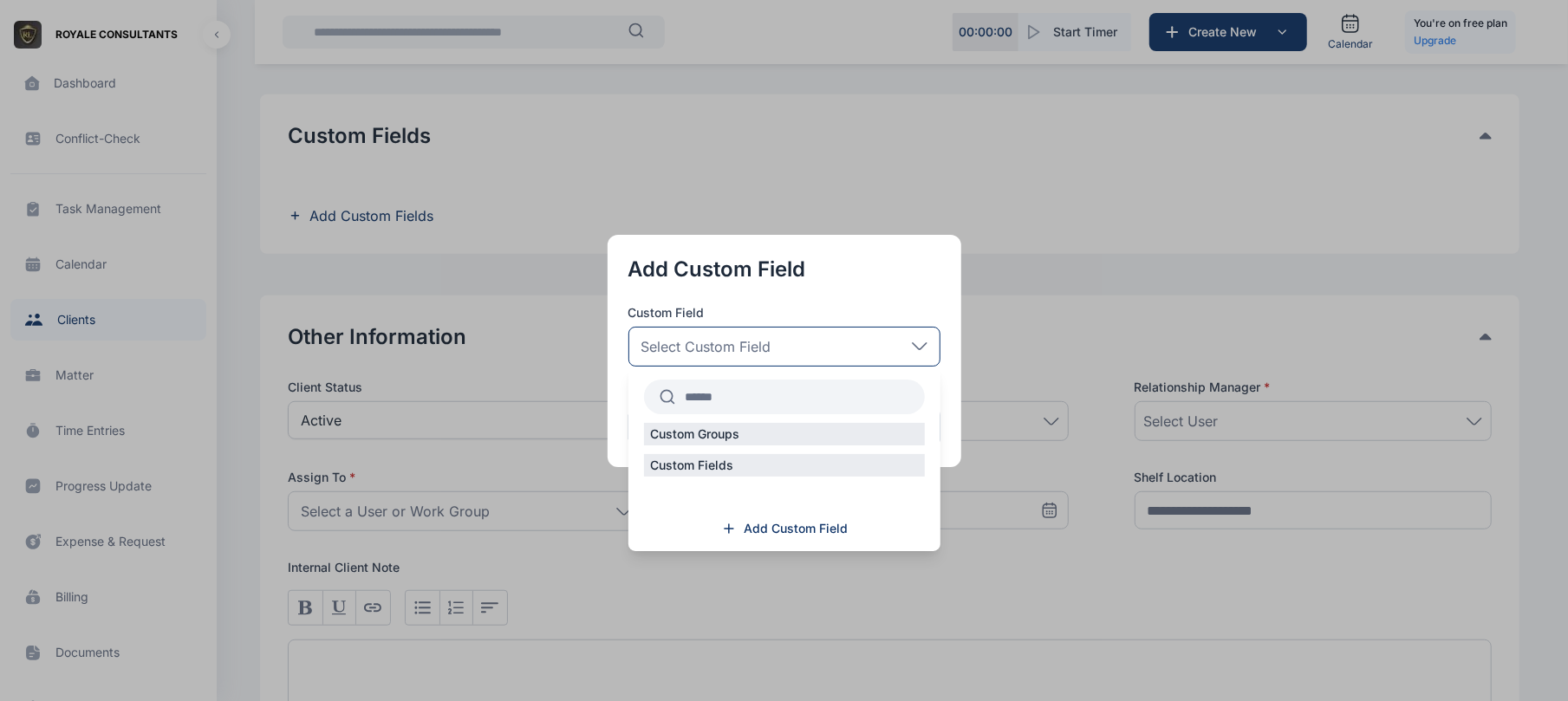
click at [867, 105] on button "button" at bounding box center [784, 350] width 1568 height 701
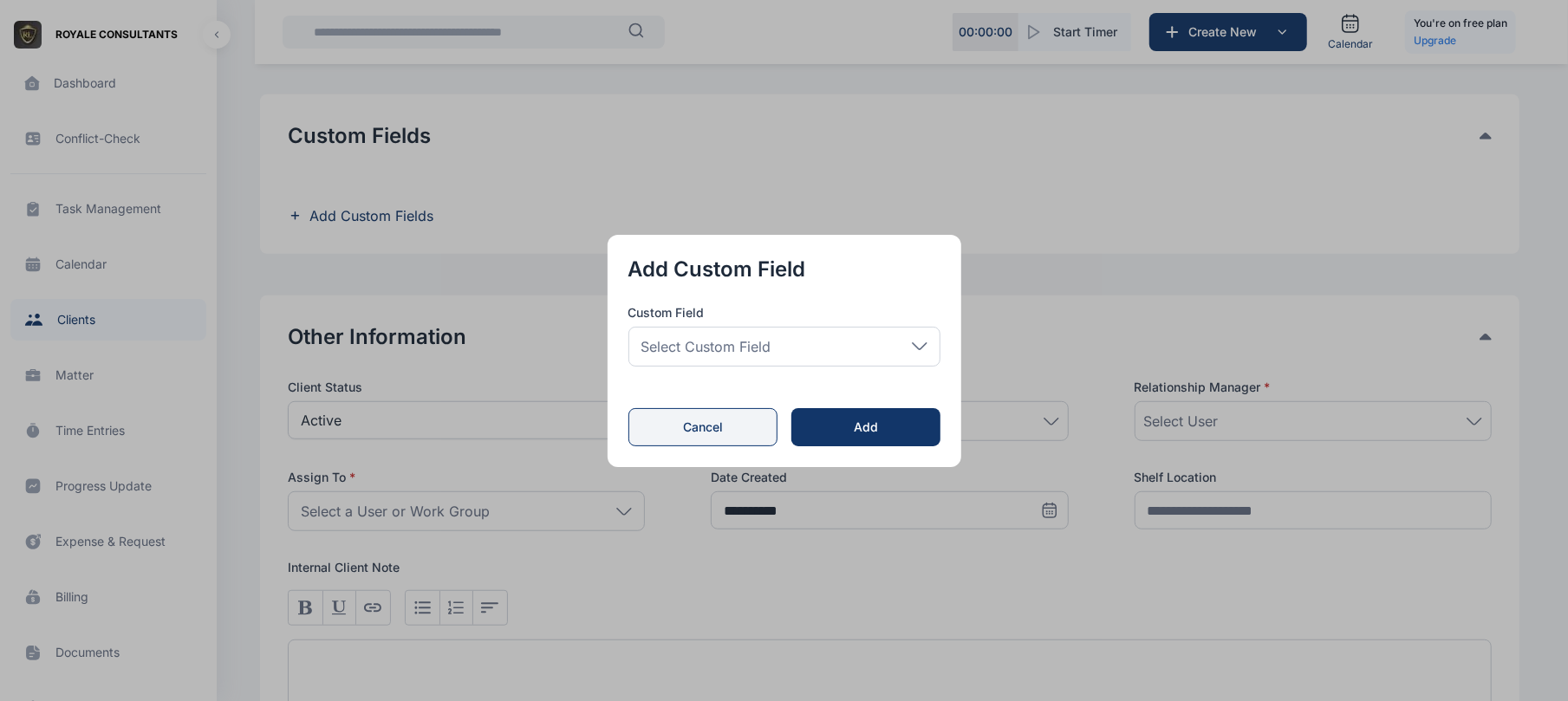
click at [739, 428] on button "Cancel" at bounding box center [703, 427] width 150 height 38
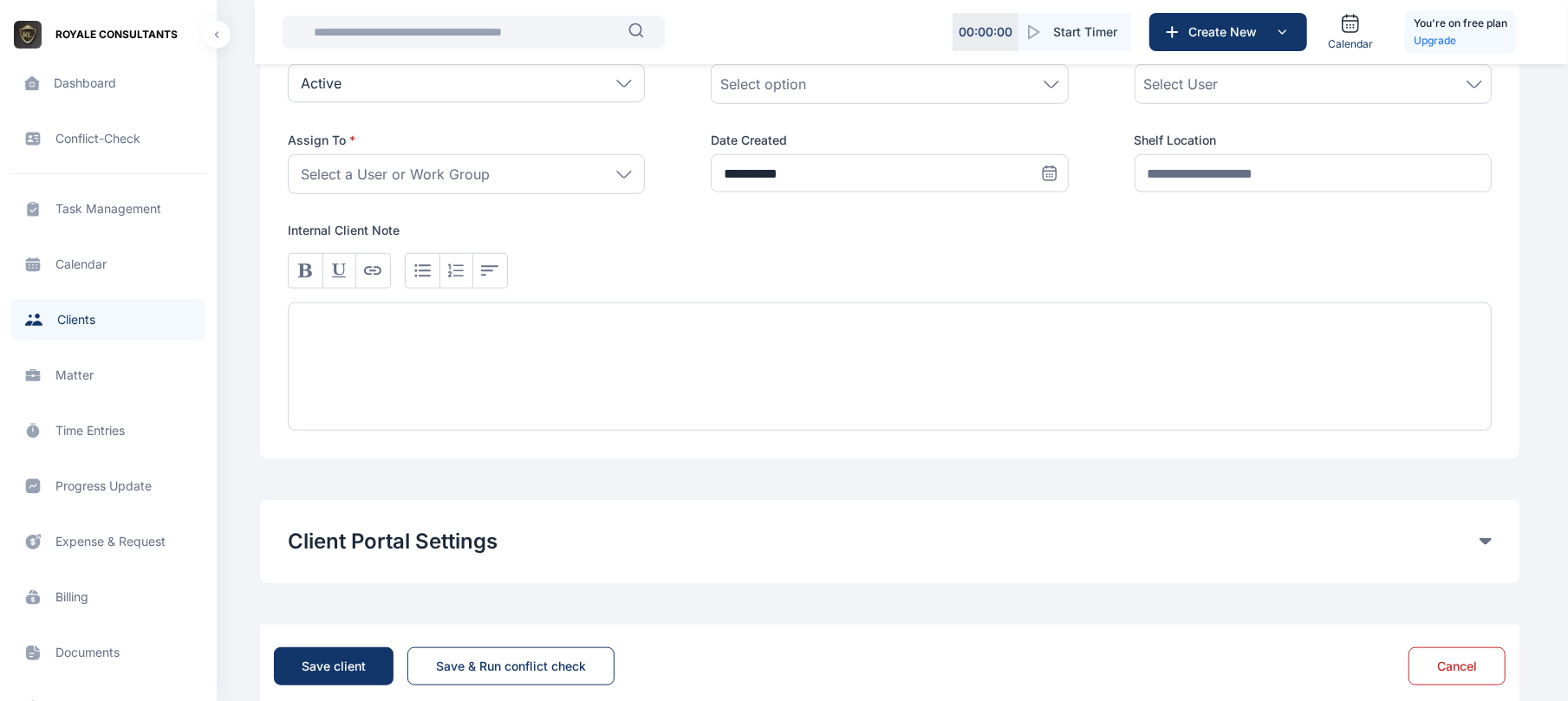
scroll to position [1030, 0]
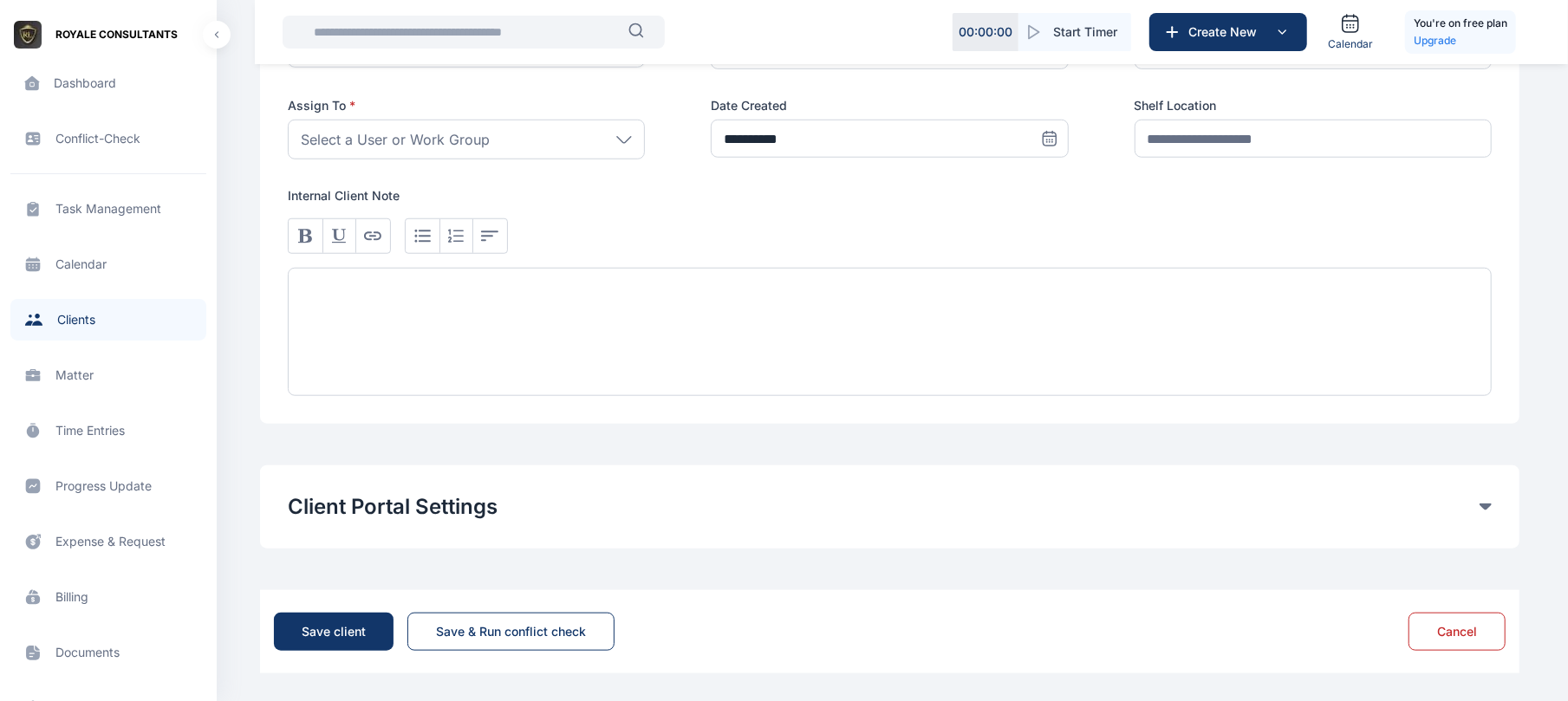
click at [1482, 507] on icon at bounding box center [1485, 506] width 12 height 7
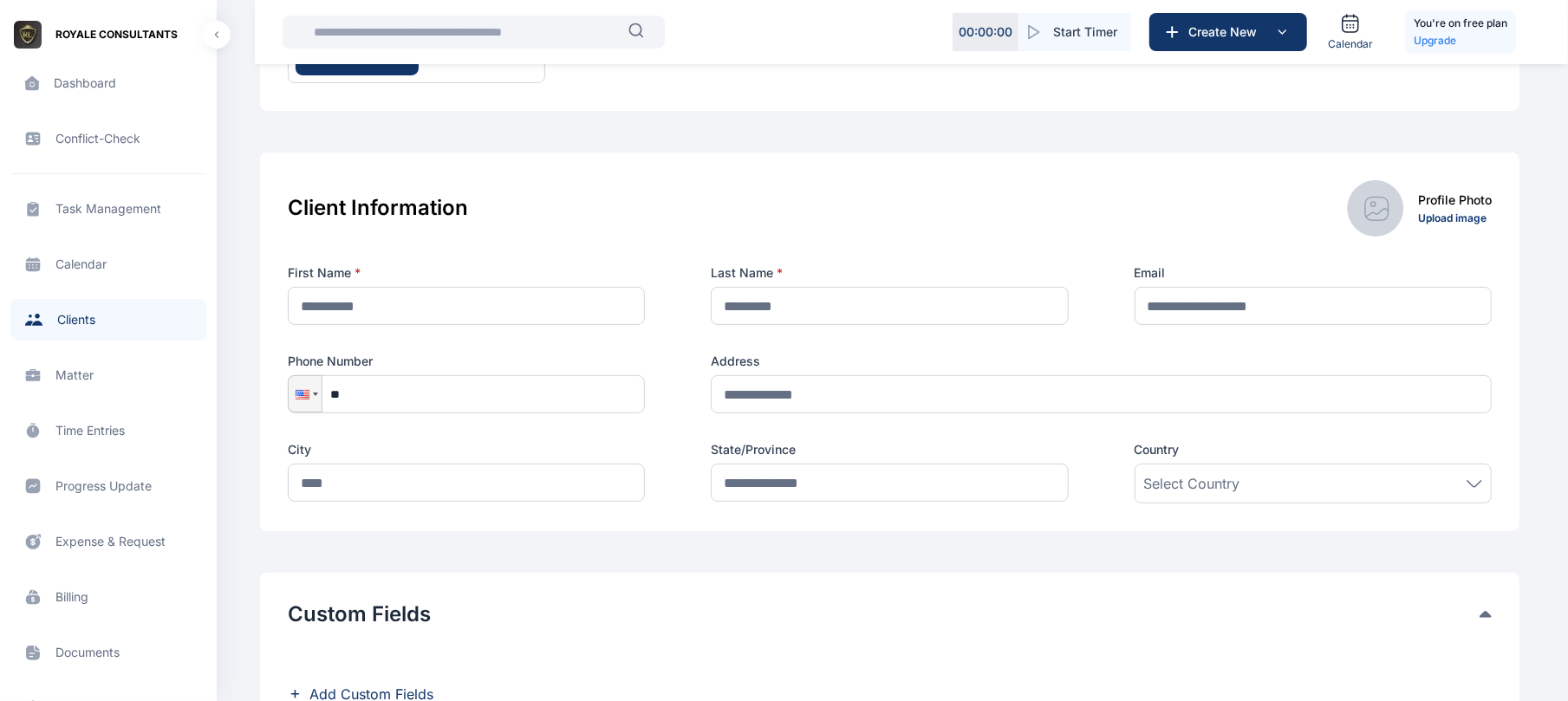
scroll to position [0, 0]
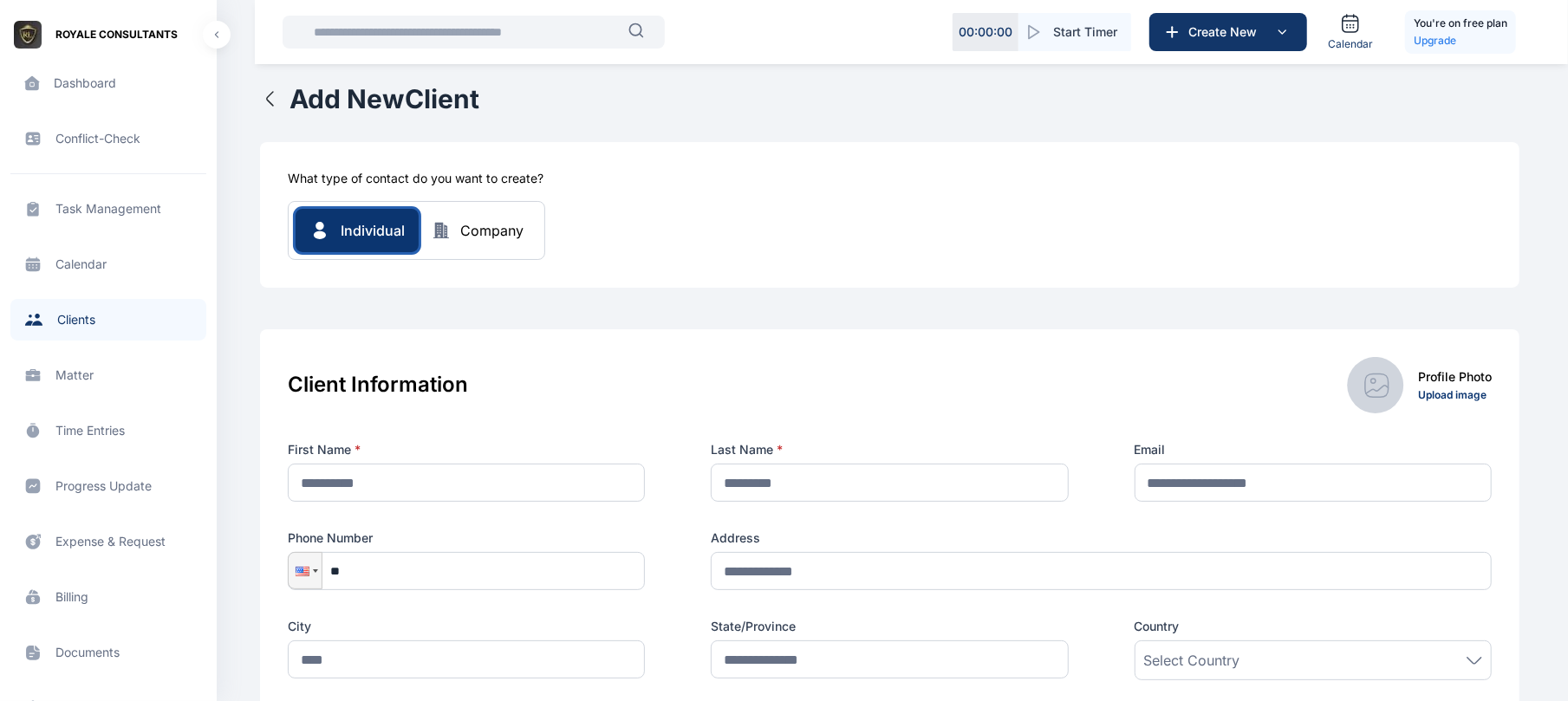
click at [380, 233] on span "Individual" at bounding box center [372, 231] width 64 height 21
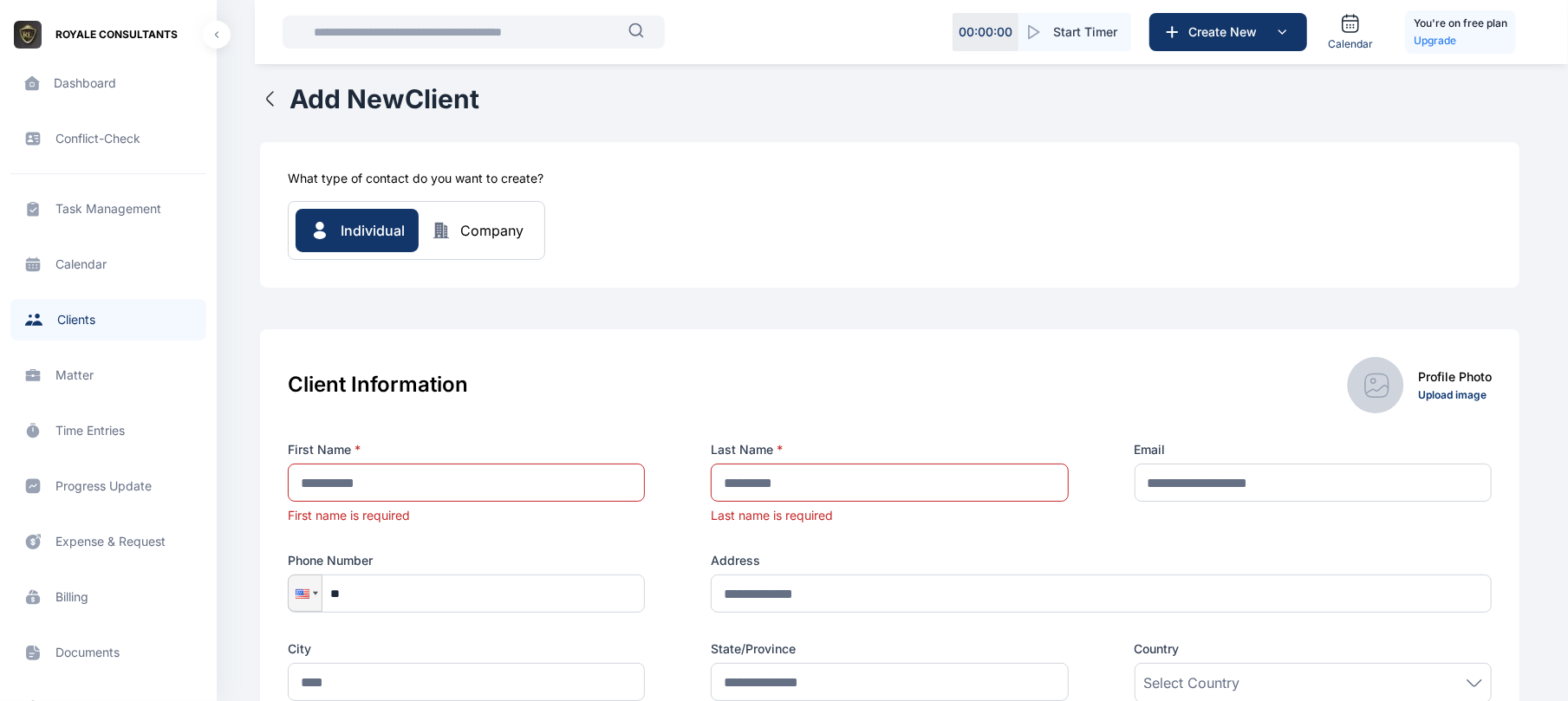
click at [491, 226] on div "Company" at bounding box center [492, 231] width 63 height 21
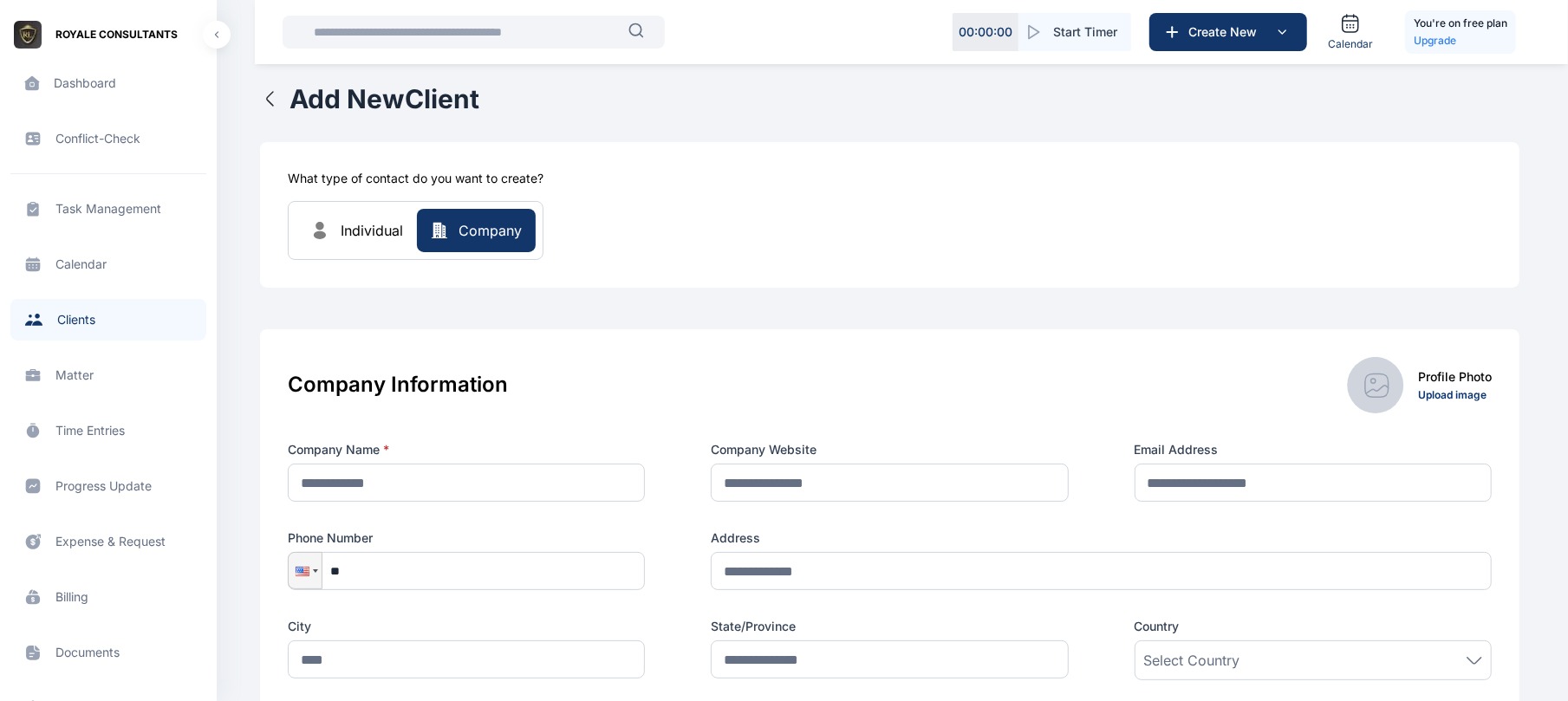
click at [350, 215] on button "Individual" at bounding box center [357, 231] width 121 height 43
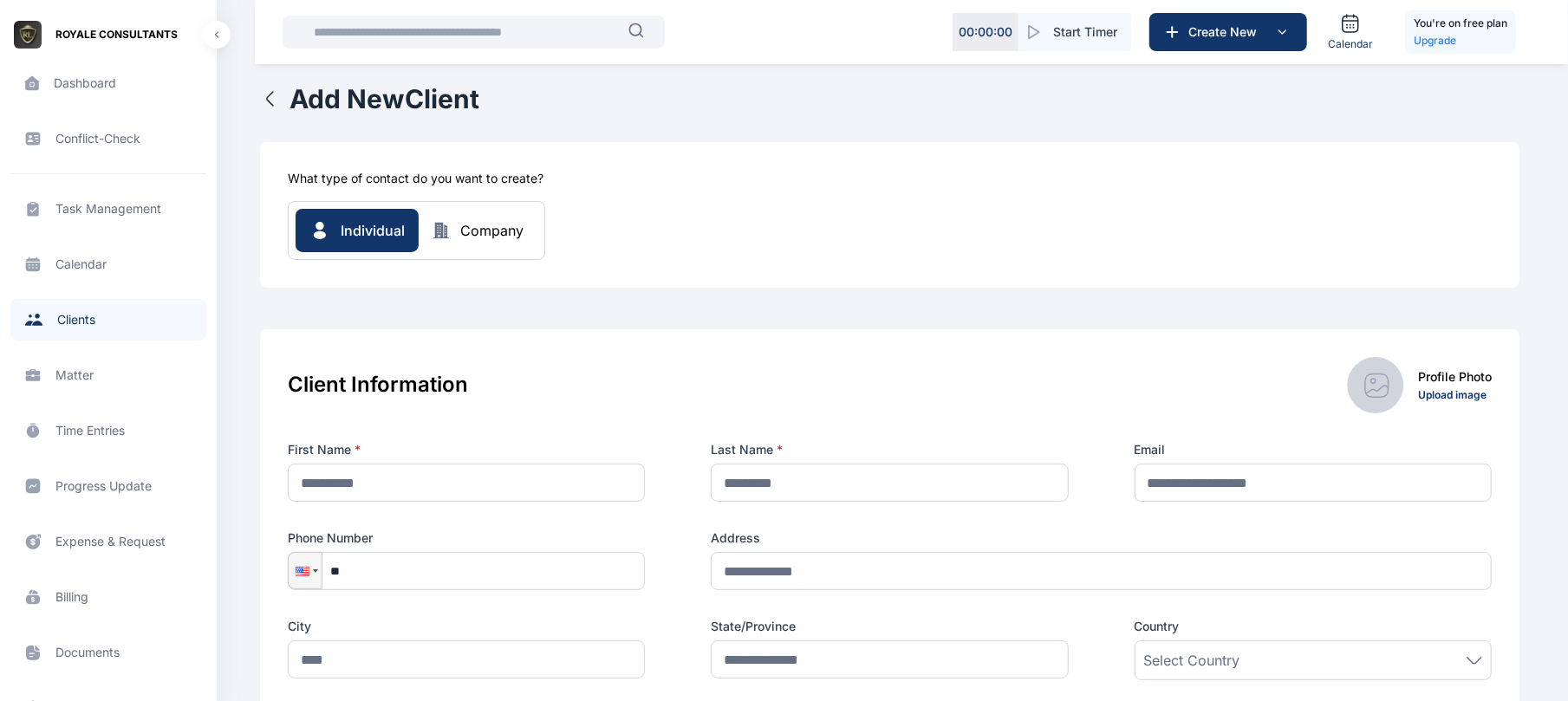
click at [423, 229] on button "Company" at bounding box center [477, 231] width 119 height 21
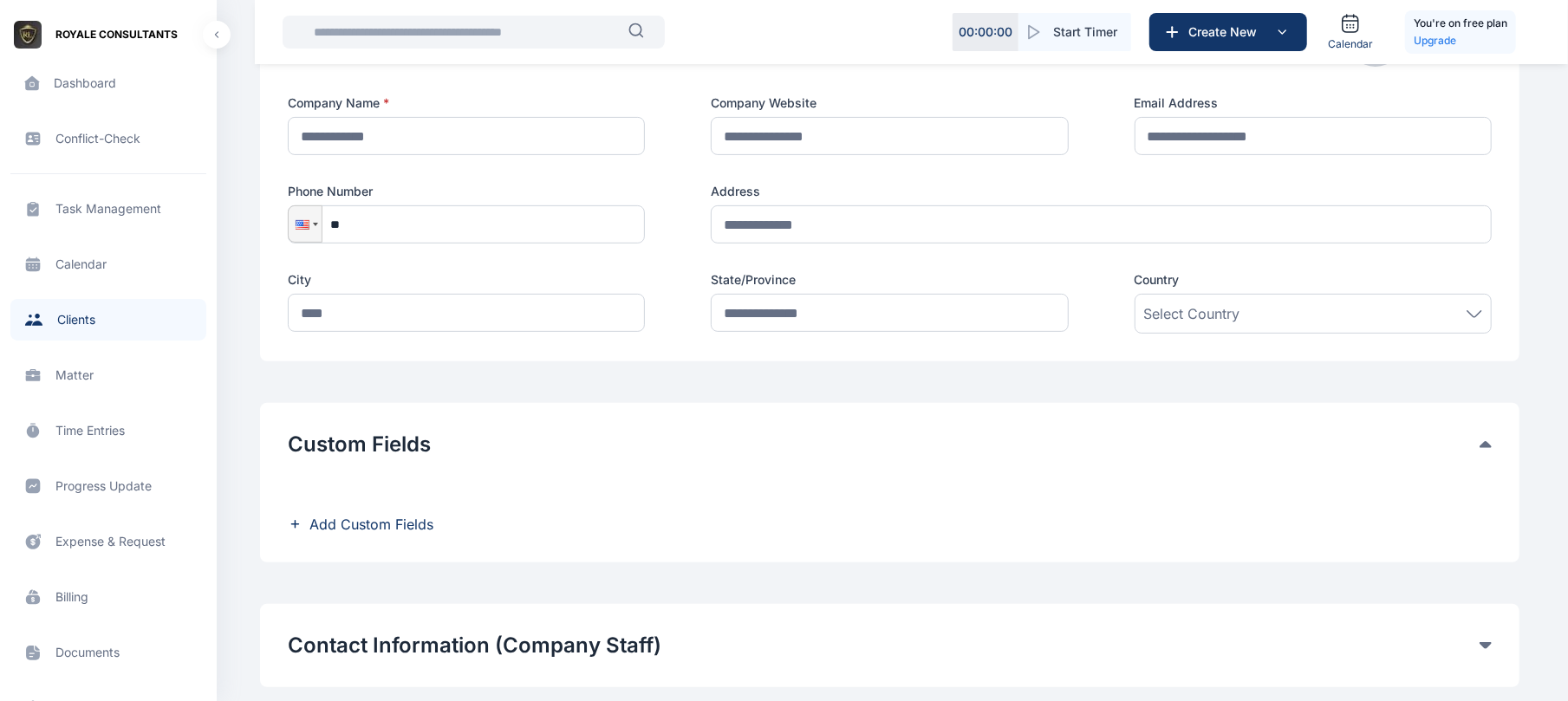
scroll to position [451, 0]
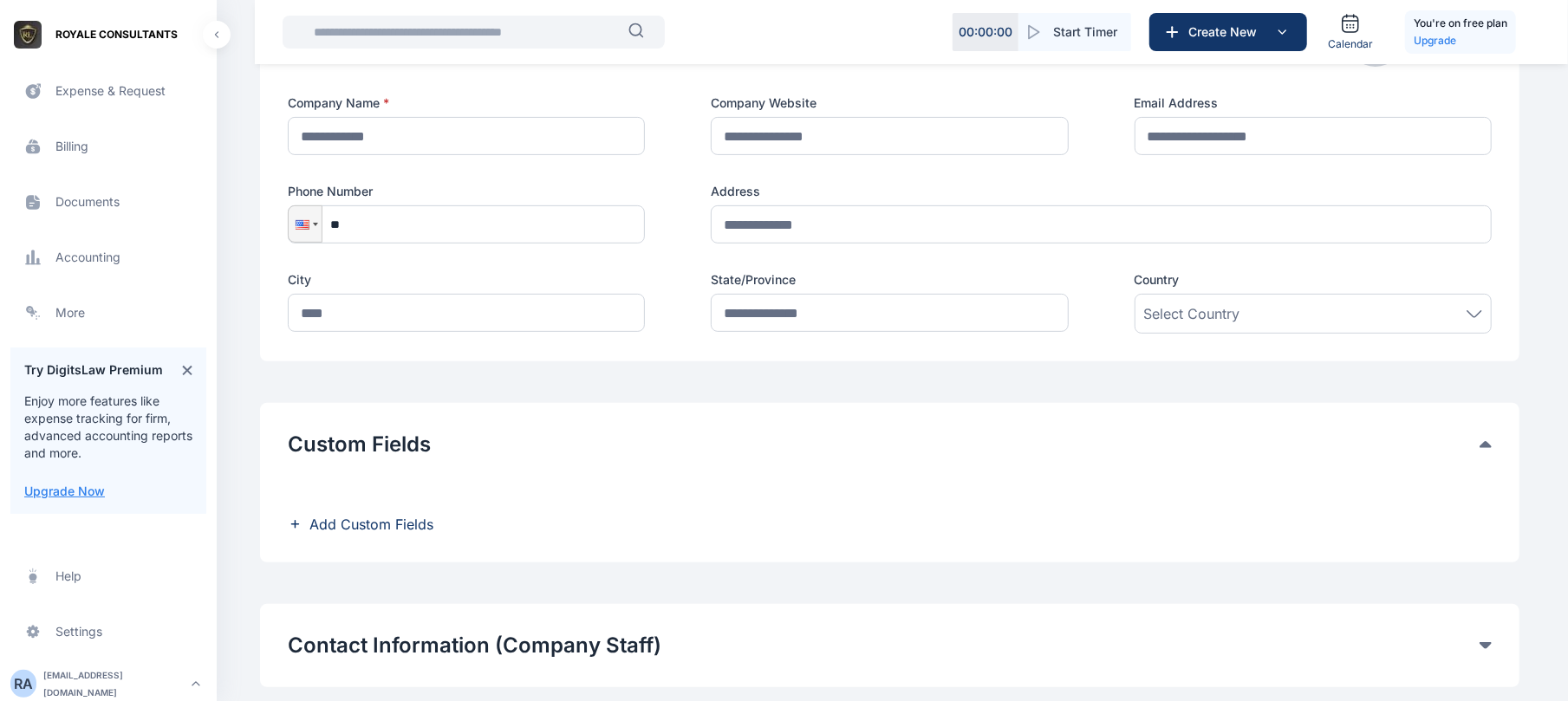
click at [66, 144] on span "Billing billing billing" at bounding box center [108, 147] width 196 height 42
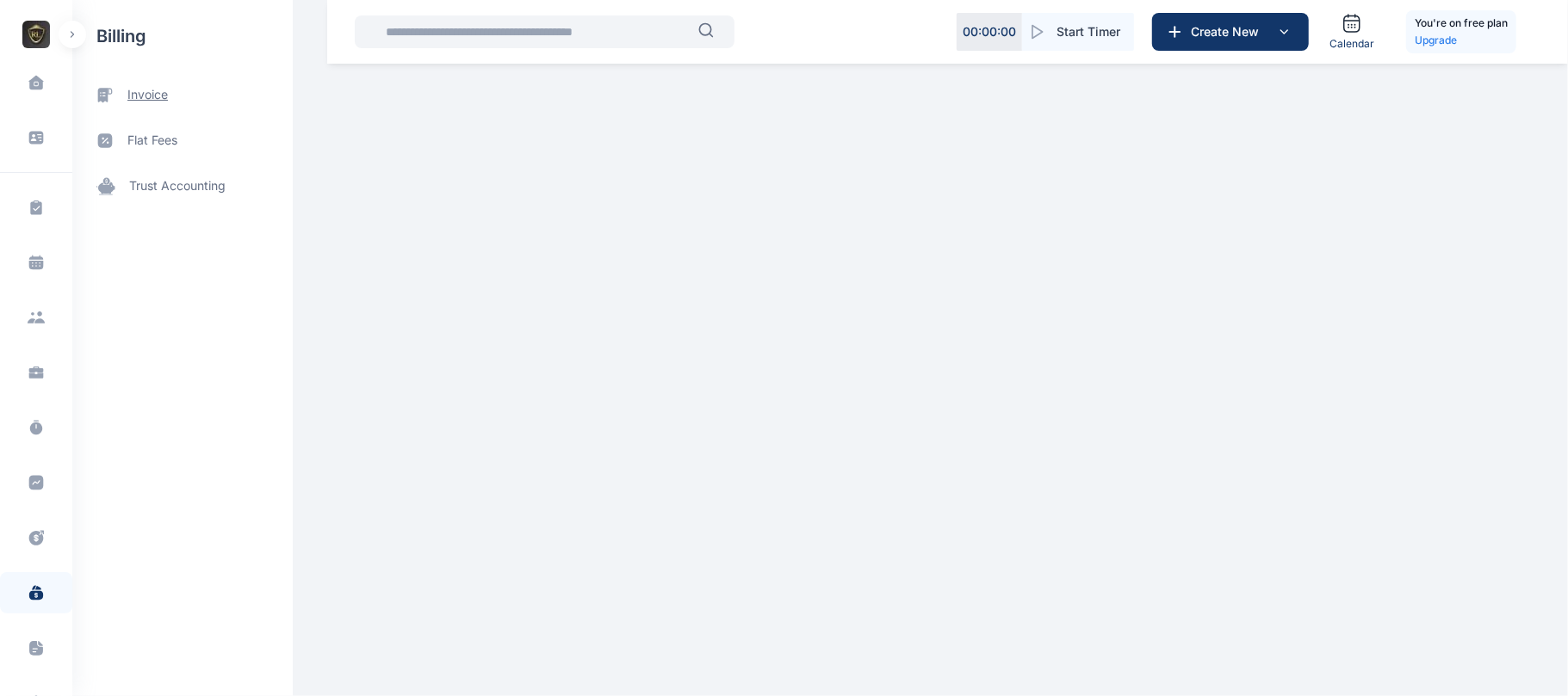
click at [141, 101] on span "invoice" at bounding box center [147, 95] width 41 height 18
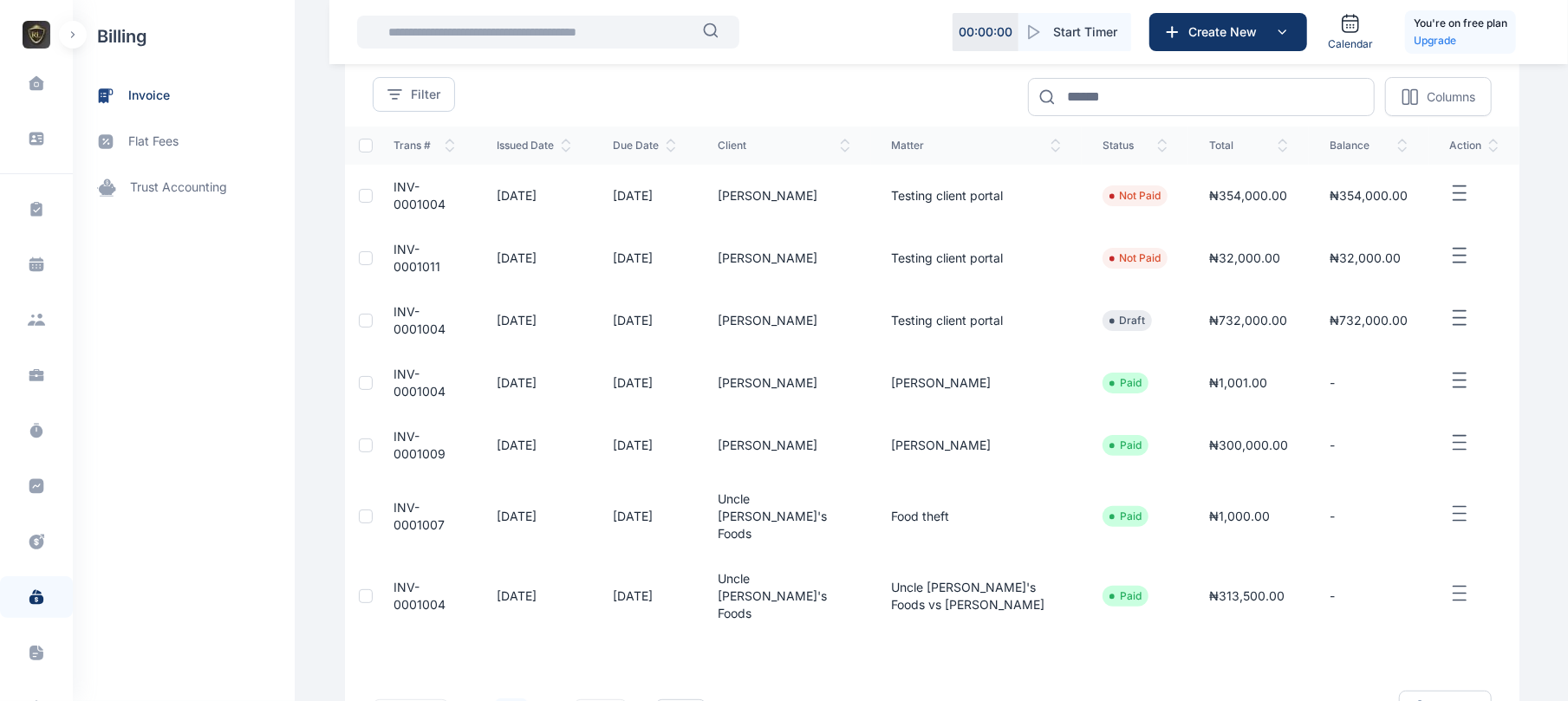
scroll to position [135, 0]
